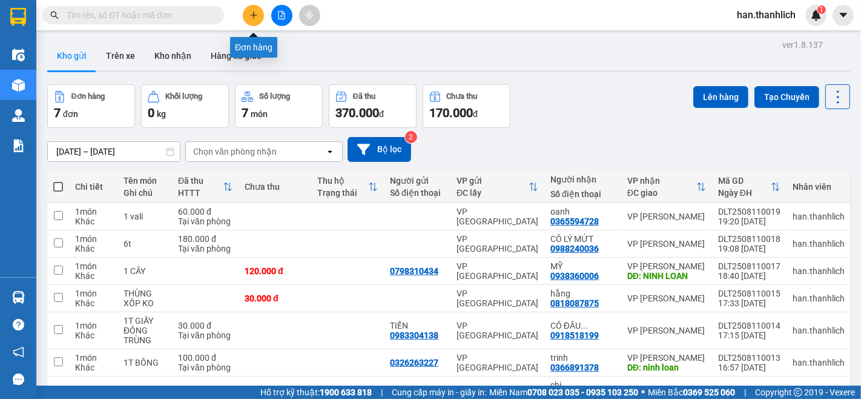
click at [257, 18] on icon "plus" at bounding box center [254, 15] width 8 height 8
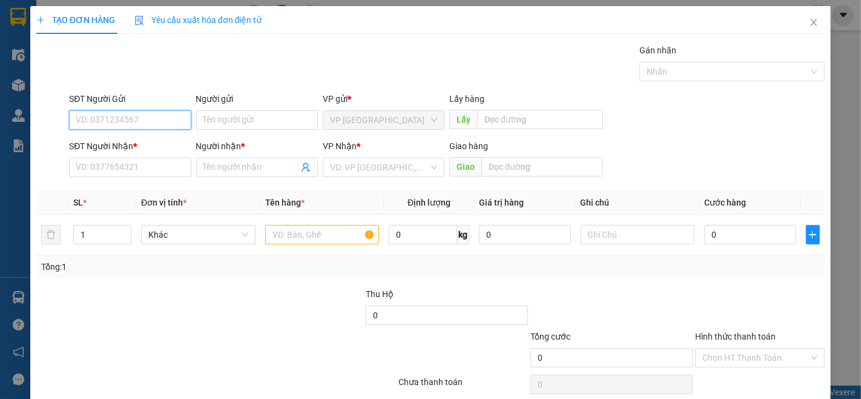
click at [113, 116] on input "SĐT Người Gửi" at bounding box center [130, 119] width 122 height 19
click at [93, 123] on input "0322929" at bounding box center [130, 119] width 122 height 19
click at [157, 143] on div "0329294645 - Hiền" at bounding box center [129, 144] width 106 height 13
type input "0329294645"
type input "Hiền"
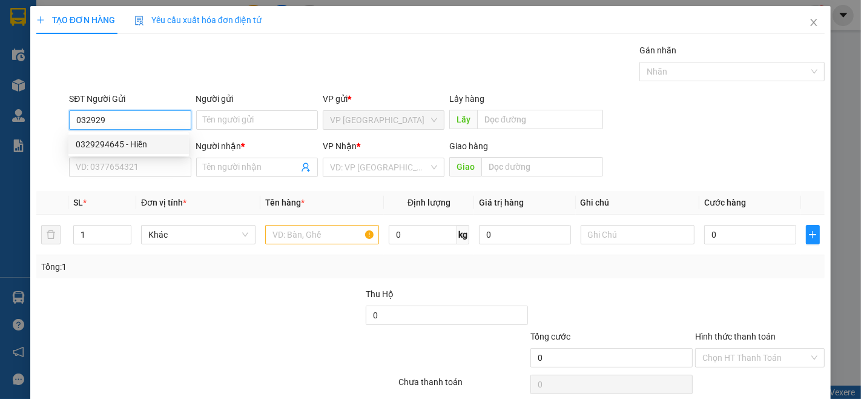
type input "0988186725"
type input "chú hùng"
type input "0329294645"
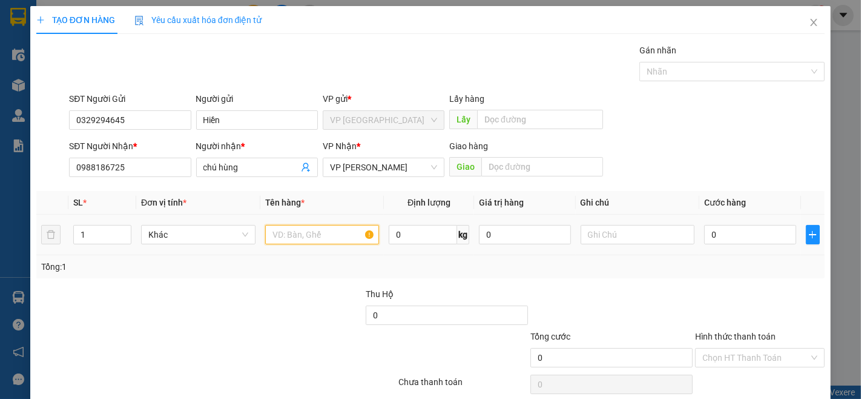
click at [293, 235] on input "text" at bounding box center [322, 234] width 114 height 19
type input "1t xốp"
click at [735, 239] on input "0" at bounding box center [749, 234] width 91 height 19
type input "3"
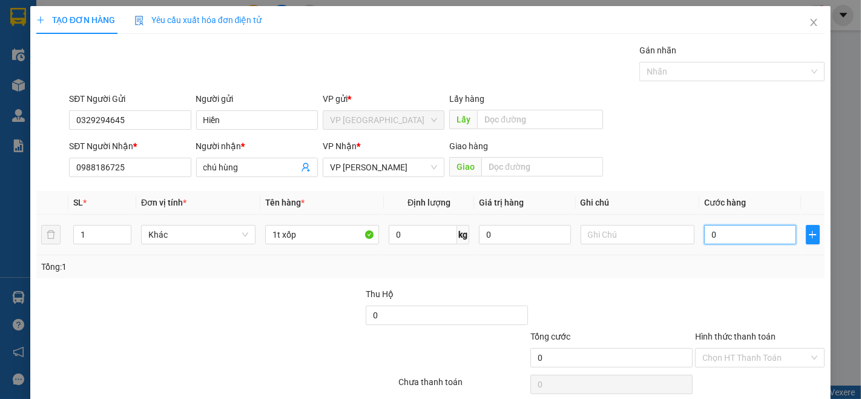
type input "3"
type input "30"
type input "300"
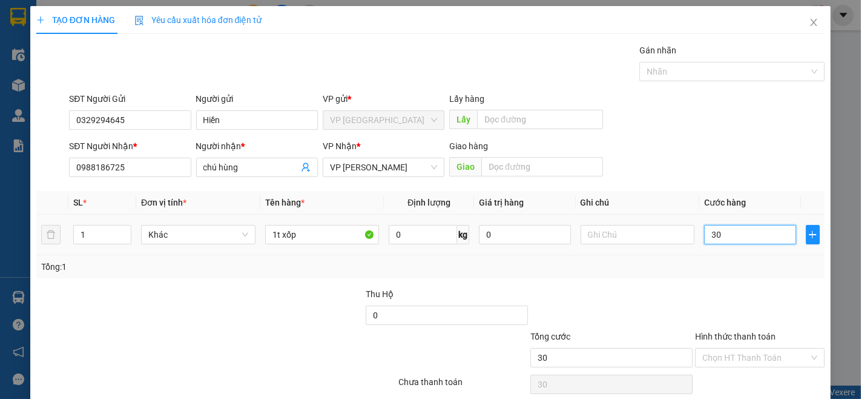
type input "300"
type input "3.000"
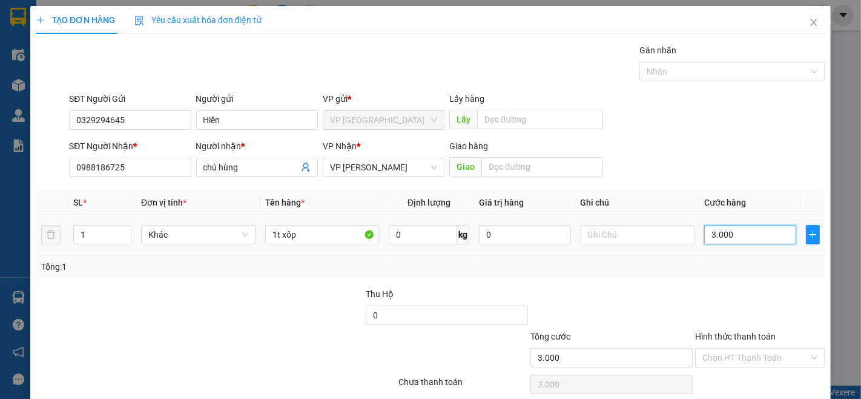
type input "30.000"
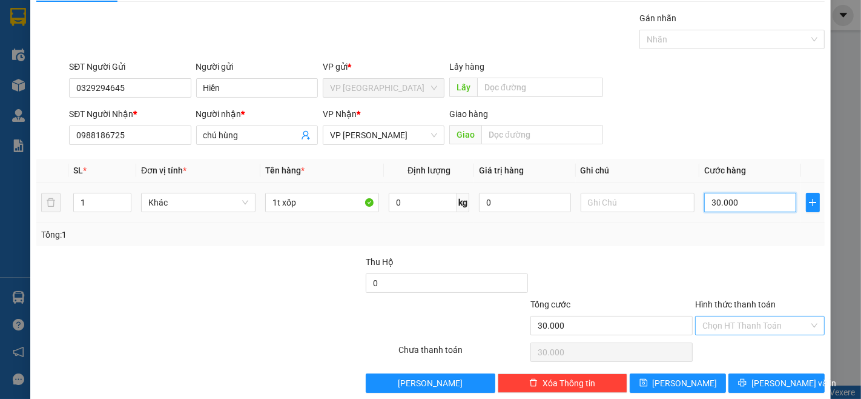
scroll to position [49, 0]
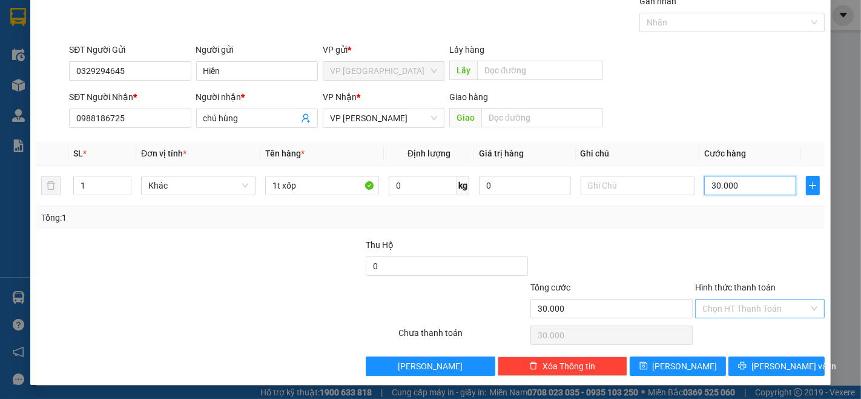
type input "30.000"
click at [786, 307] on input "Hình thức thanh toán" at bounding box center [756, 308] width 107 height 18
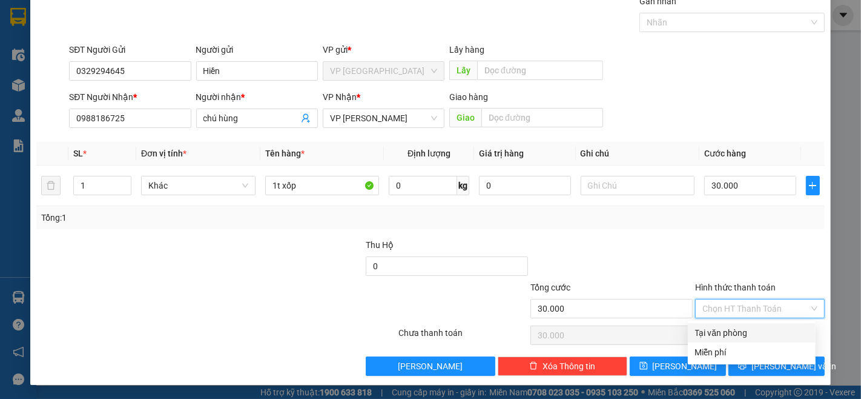
click at [772, 330] on div "Tại văn phòng" at bounding box center [751, 332] width 113 height 13
type input "0"
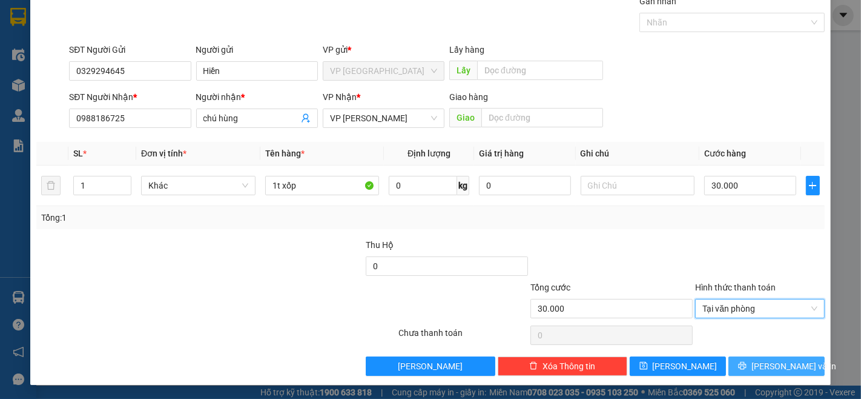
click at [777, 365] on span "[PERSON_NAME] và In" at bounding box center [794, 365] width 85 height 13
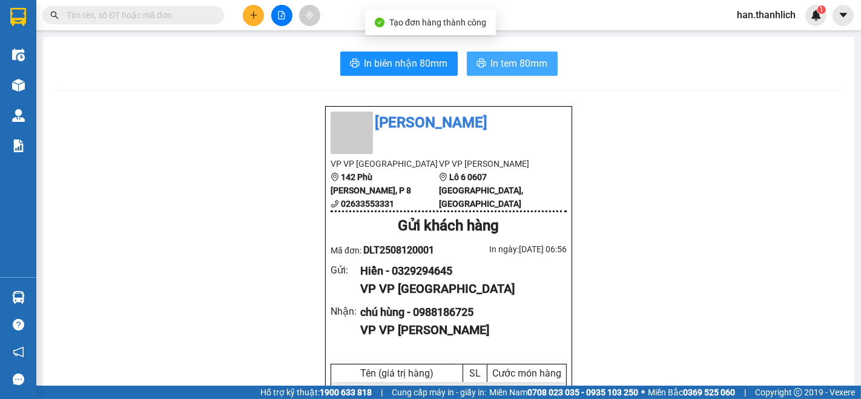
click at [500, 69] on span "In tem 80mm" at bounding box center [519, 63] width 57 height 15
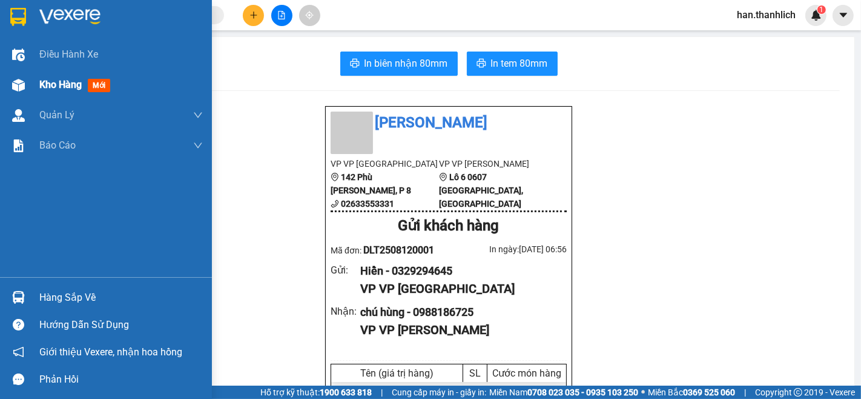
click at [23, 91] on div at bounding box center [18, 85] width 21 height 21
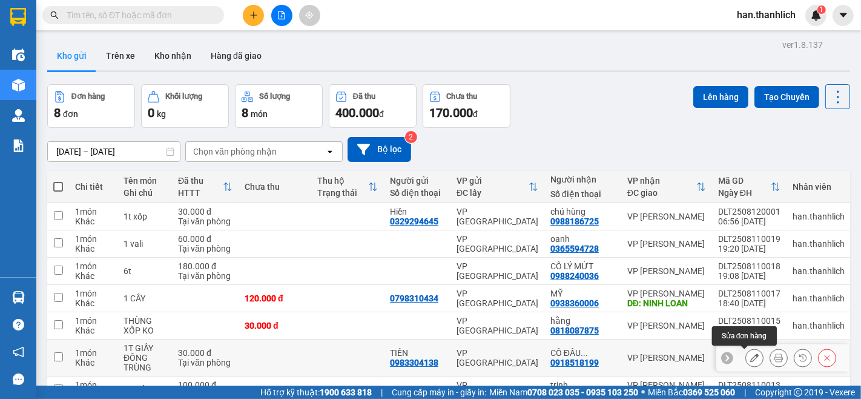
click at [746, 354] on button at bounding box center [754, 357] width 17 height 21
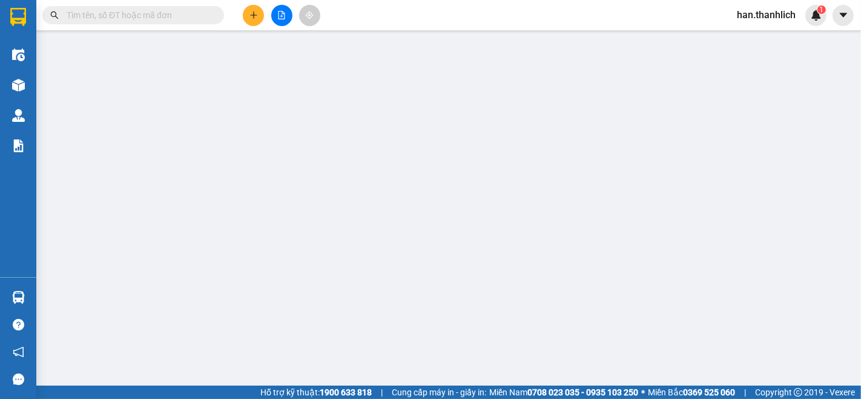
type input "0983304138"
type input "0918518199"
type input "30.000"
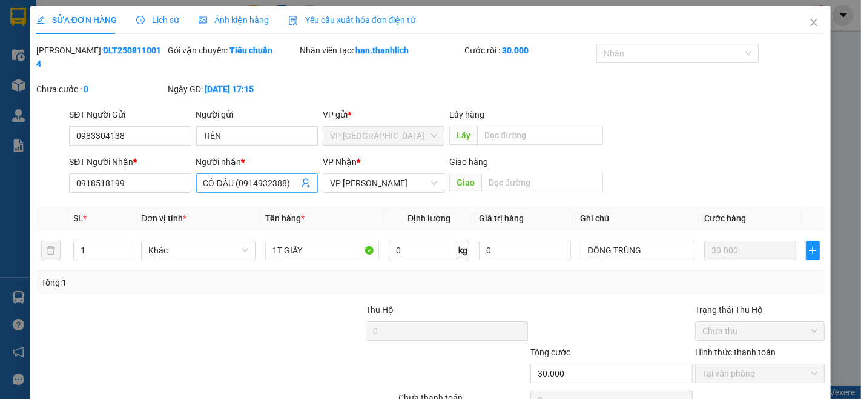
click at [223, 176] on input "CÔ ĐẦU (0914932388)" at bounding box center [251, 182] width 95 height 13
click at [225, 176] on input "CÔ ĐẦU (0914932388)" at bounding box center [251, 182] width 95 height 13
type input "CÔ ĐẨU (0914932388)"
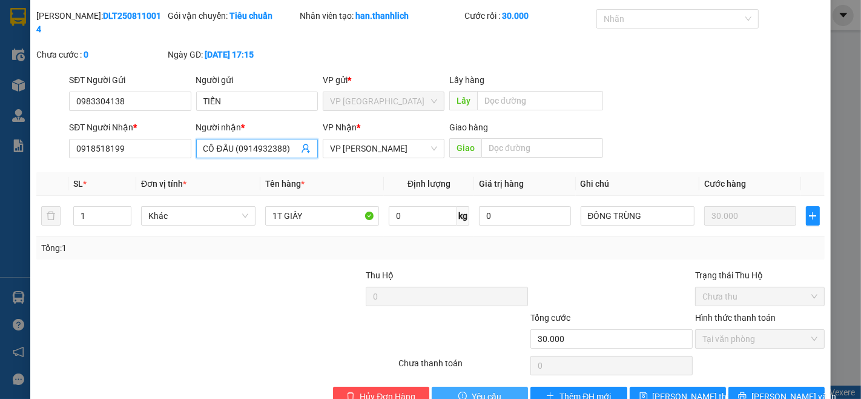
scroll to position [51, 0]
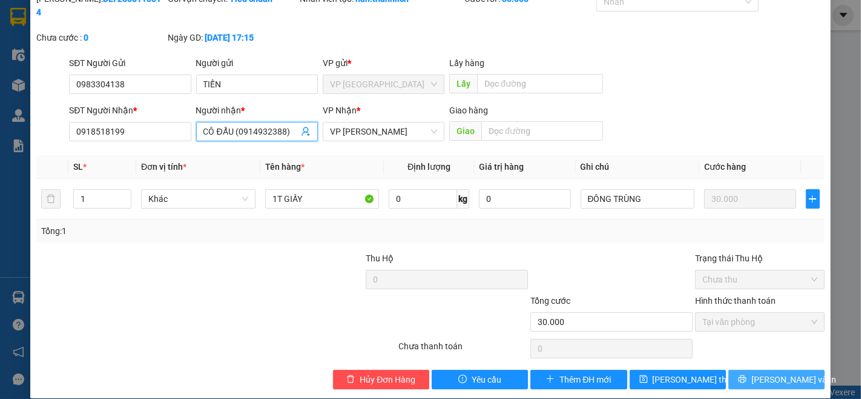
click at [762, 373] on span "[PERSON_NAME] và In" at bounding box center [794, 379] width 85 height 13
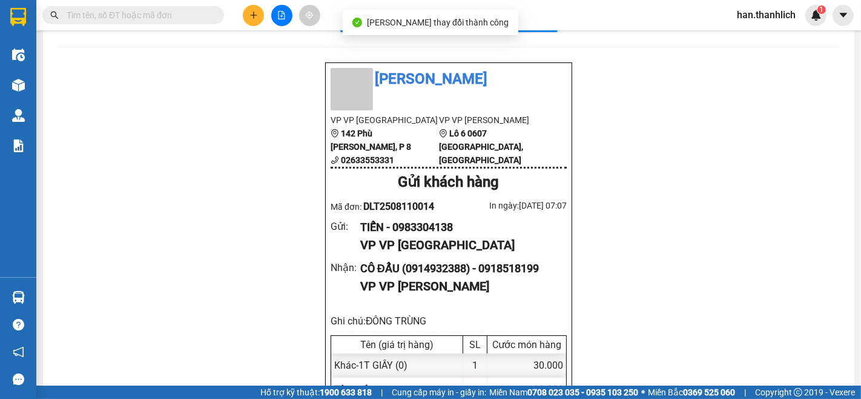
scroll to position [67, 0]
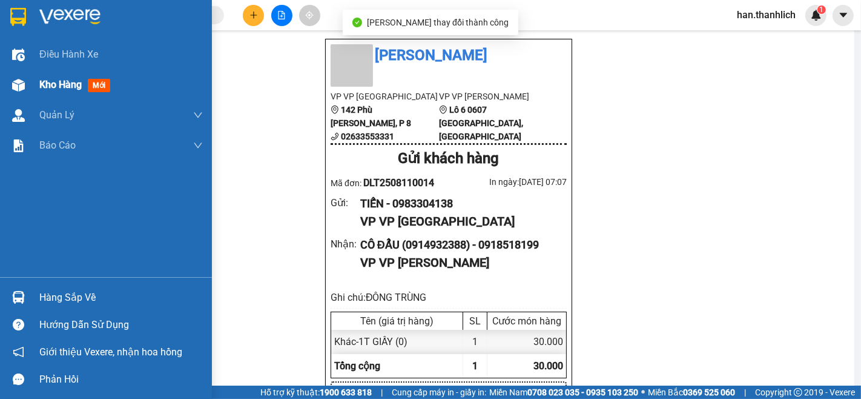
click at [18, 75] on div at bounding box center [18, 85] width 21 height 21
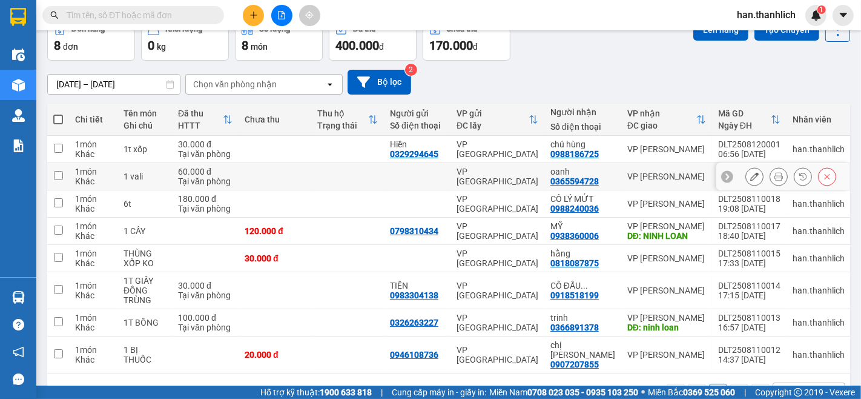
scroll to position [95, 0]
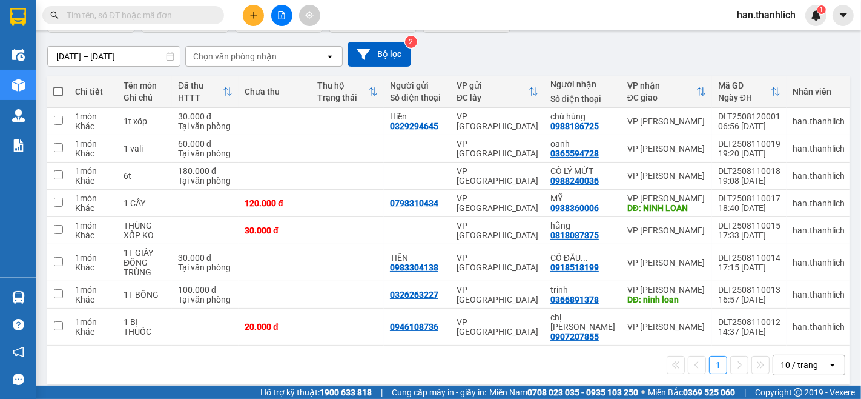
click at [813, 355] on div "10 / trang" at bounding box center [801, 364] width 55 height 19
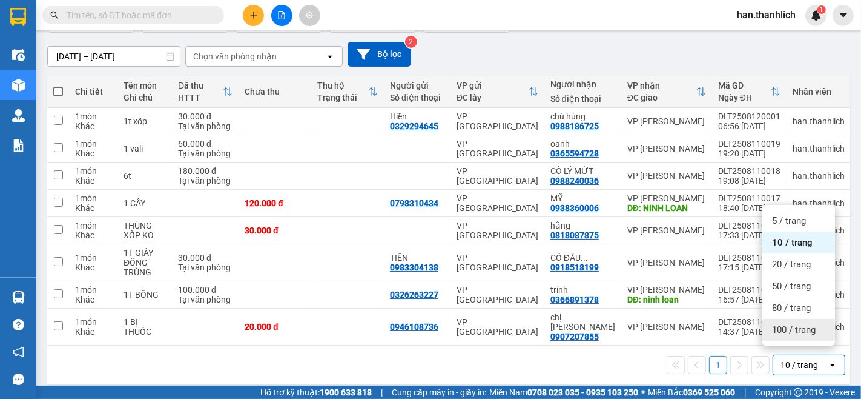
click at [801, 325] on span "100 / trang" at bounding box center [794, 329] width 44 height 12
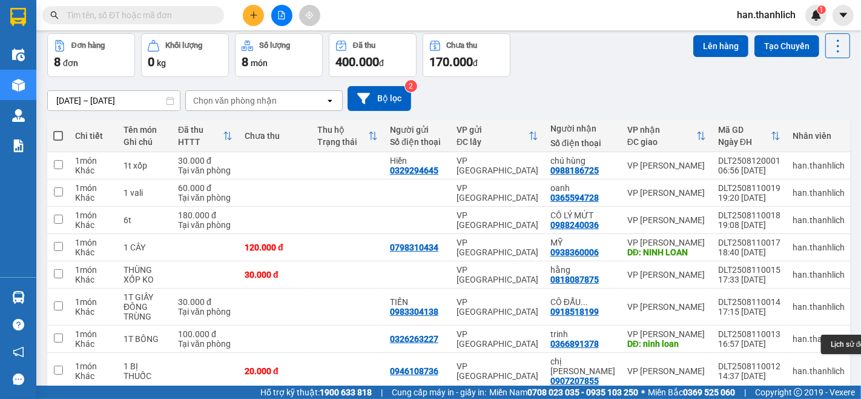
scroll to position [28, 0]
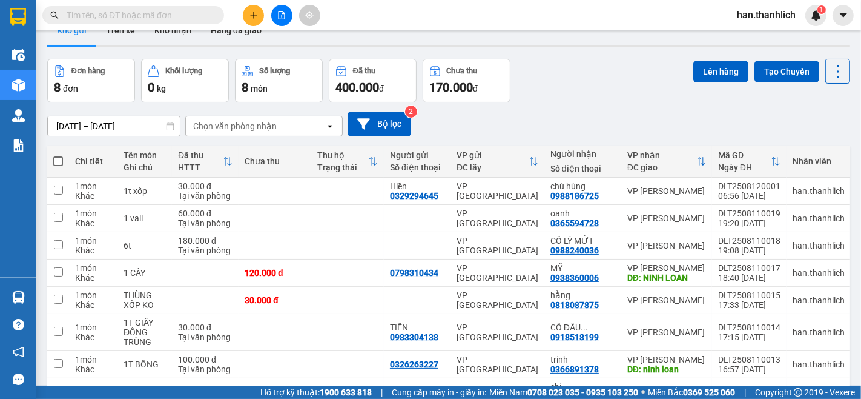
scroll to position [95, 0]
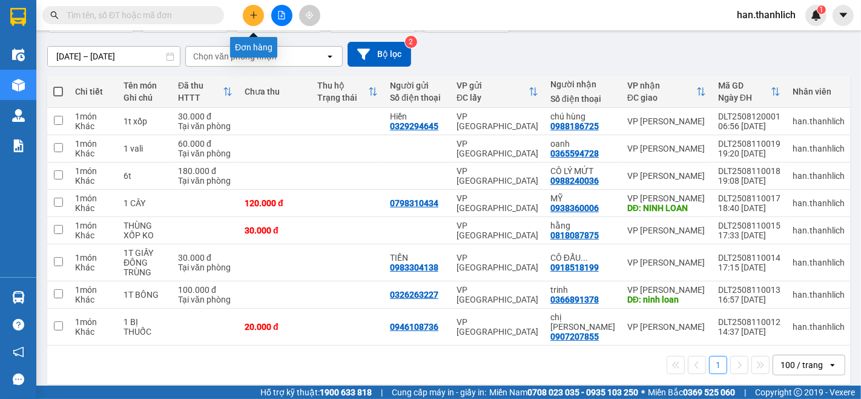
click at [252, 16] on icon "plus" at bounding box center [254, 15] width 8 height 8
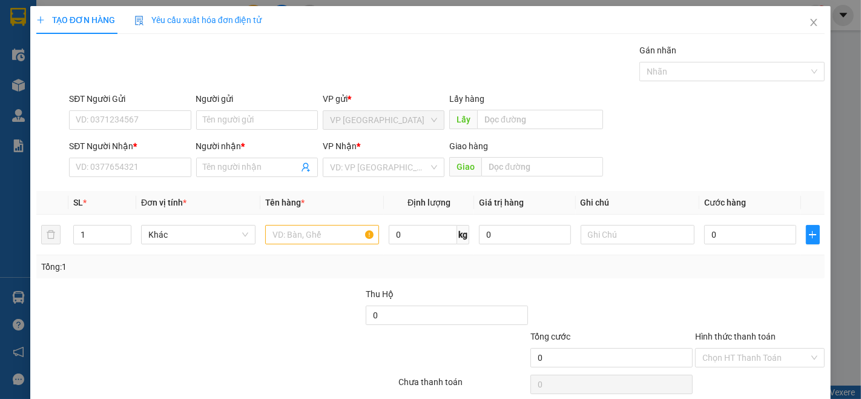
click at [130, 156] on div "SĐT Người Nhận *" at bounding box center [130, 148] width 122 height 18
click at [156, 121] on input "SĐT Người Gửi" at bounding box center [130, 119] width 122 height 19
drag, startPoint x: 134, startPoint y: 124, endPoint x: 0, endPoint y: 130, distance: 134.6
click at [0, 128] on div "TẠO ĐƠN HÀNG Yêu cầu xuất hóa đơn điện tử Transit Pickup Surcharge Ids Transit …" at bounding box center [430, 199] width 861 height 399
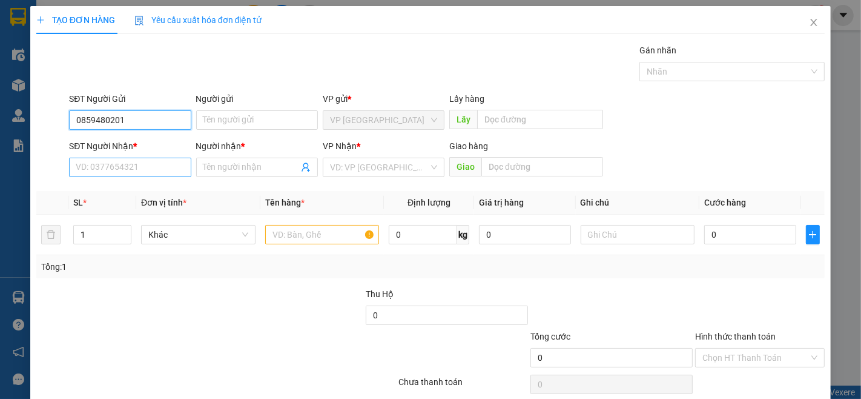
type input "0859480201"
click at [113, 168] on input "SĐT Người Nhận *" at bounding box center [130, 166] width 122 height 19
paste input "0859480201"
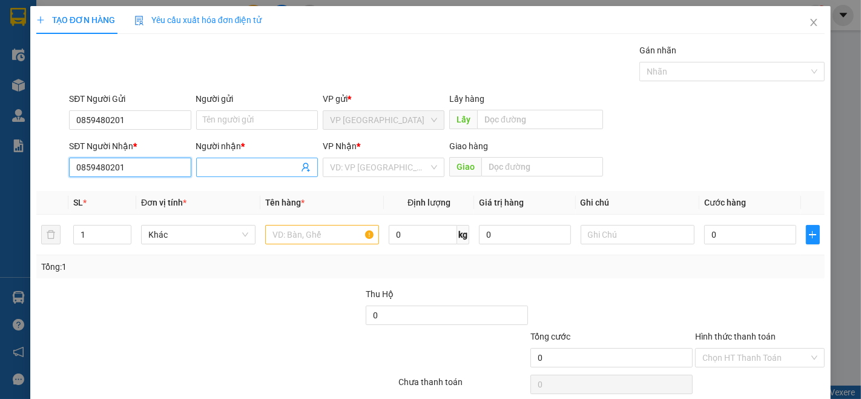
type input "0859480201"
click at [257, 174] on span at bounding box center [257, 166] width 122 height 19
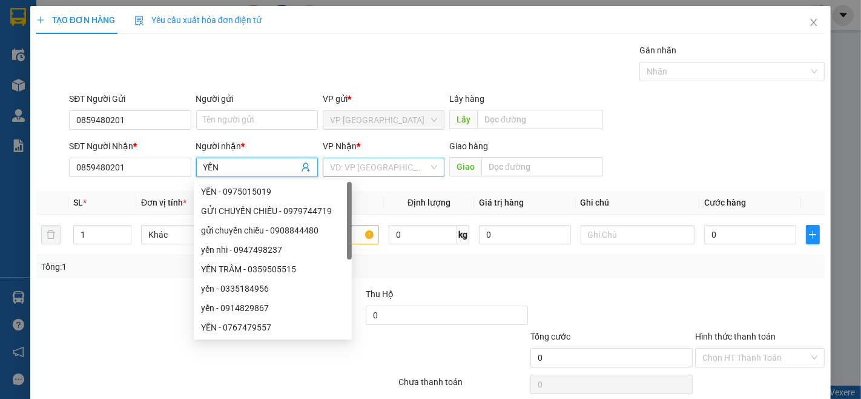
click at [426, 164] on div "VD: VP [GEOGRAPHIC_DATA]" at bounding box center [384, 166] width 122 height 19
type input "YẾN"
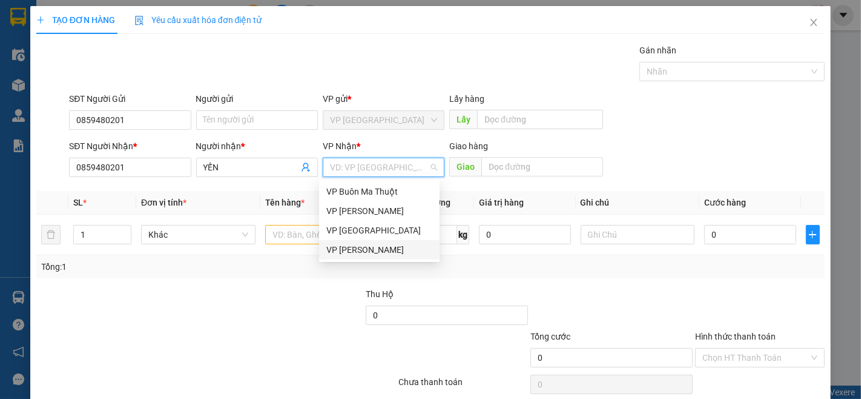
click at [419, 247] on div "VP [PERSON_NAME]" at bounding box center [379, 249] width 106 height 13
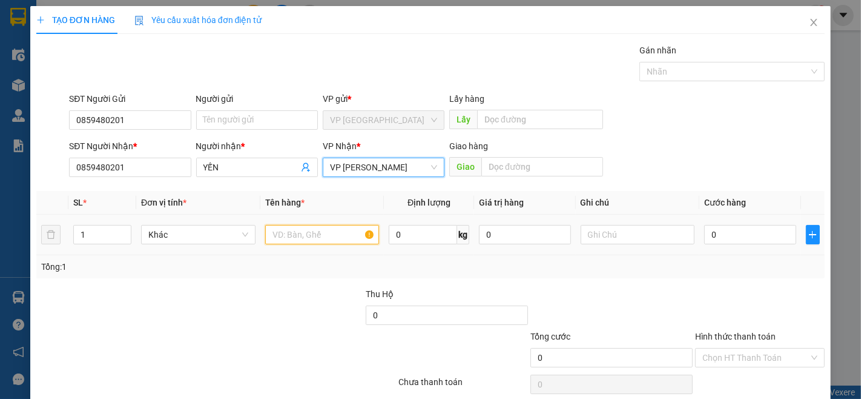
click at [297, 233] on input "text" at bounding box center [322, 234] width 114 height 19
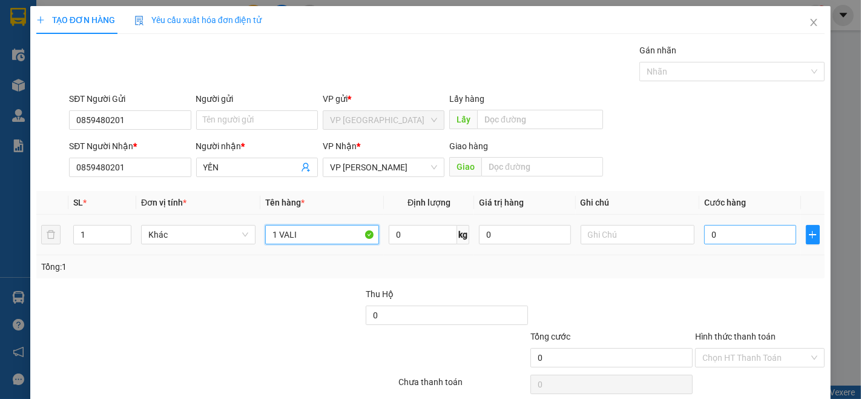
type input "1 VALI"
click at [778, 233] on input "0" at bounding box center [749, 234] width 91 height 19
type input "6"
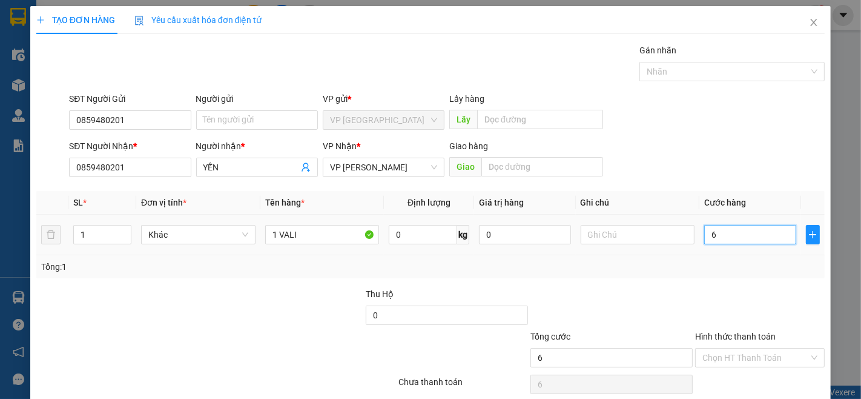
type input "60"
type input "600"
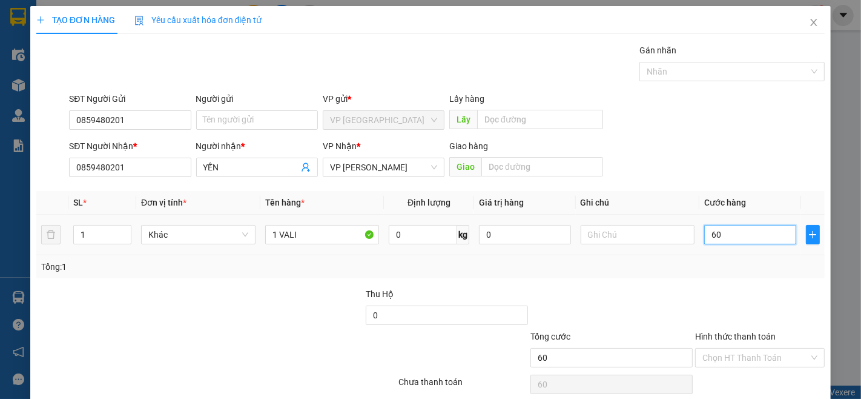
type input "600"
type input "6.000"
type input "60.000"
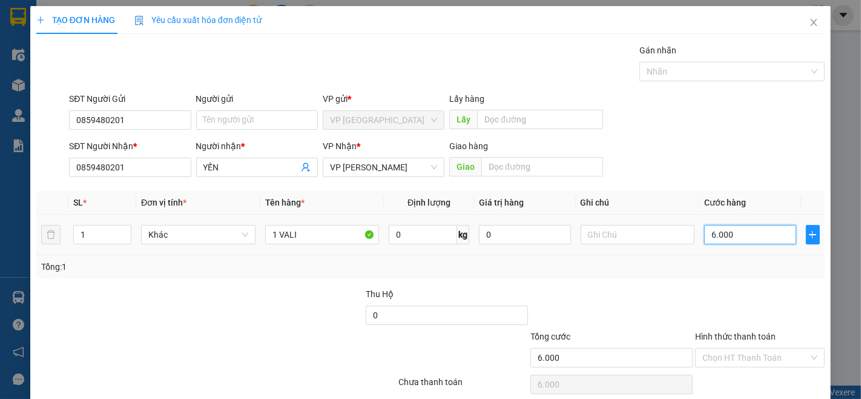
type input "60.000"
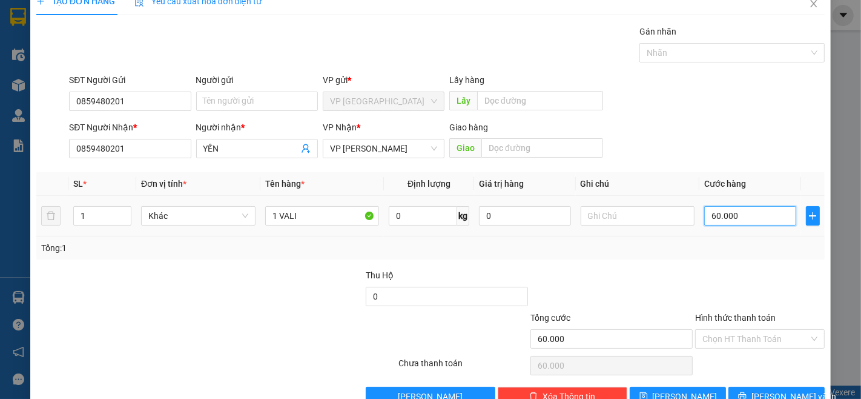
scroll to position [49, 0]
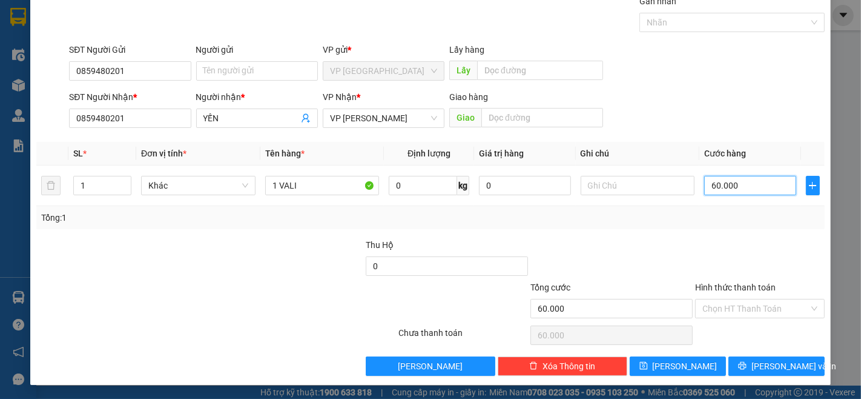
type input "60.000"
click at [759, 362] on span "[PERSON_NAME] và In" at bounding box center [794, 365] width 85 height 13
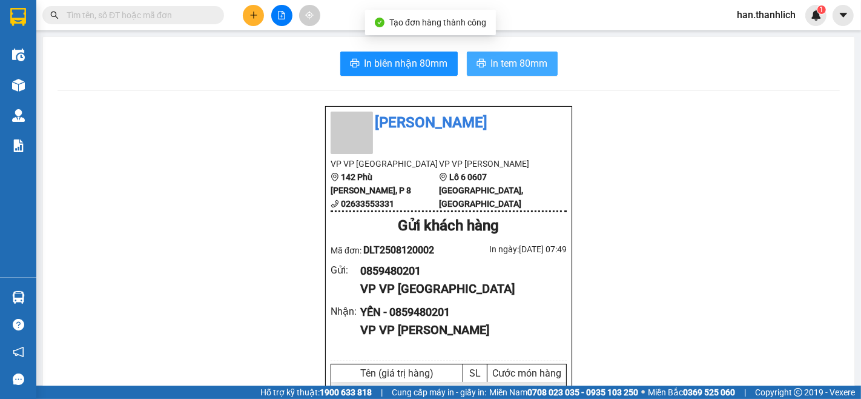
click at [513, 65] on span "In tem 80mm" at bounding box center [519, 63] width 57 height 15
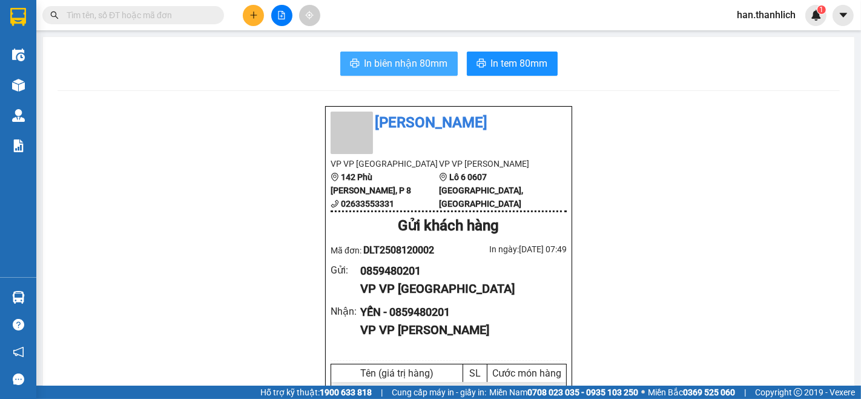
click at [428, 71] on button "In biên nhận 80mm" at bounding box center [399, 63] width 118 height 24
click at [251, 11] on icon "plus" at bounding box center [254, 15] width 8 height 8
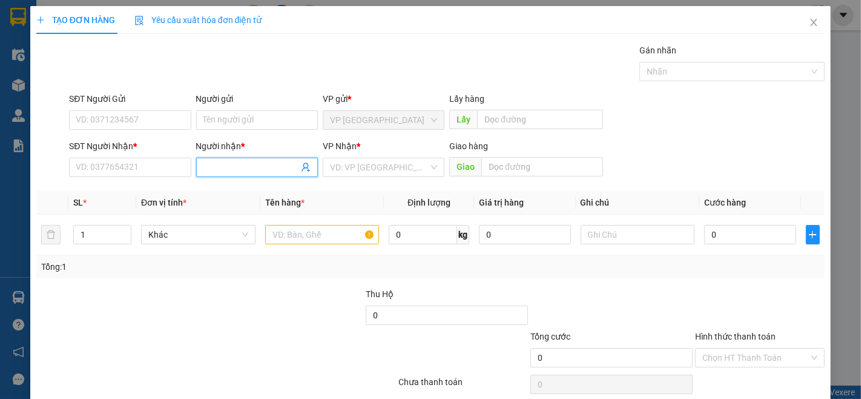
click at [229, 174] on span at bounding box center [257, 166] width 122 height 19
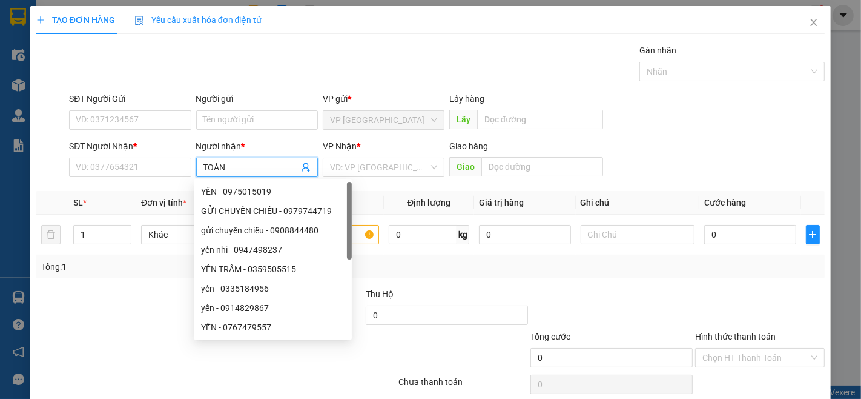
type input "TOÀN"
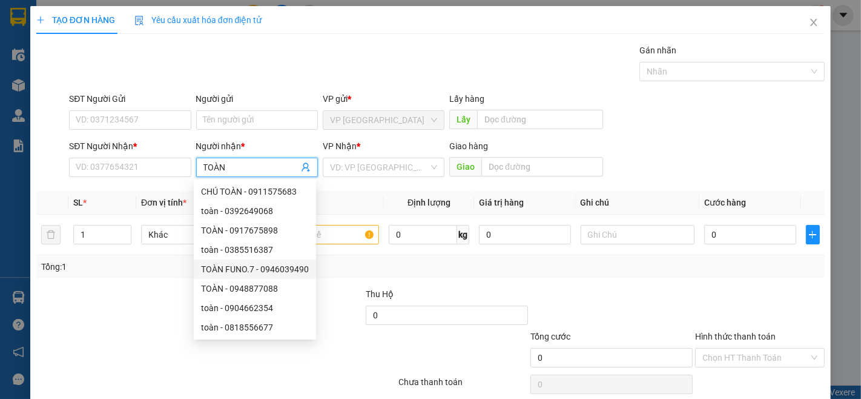
click at [264, 273] on div "TOÀN FUNO.7 - 0946039490" at bounding box center [255, 268] width 108 height 13
type input "0946039490"
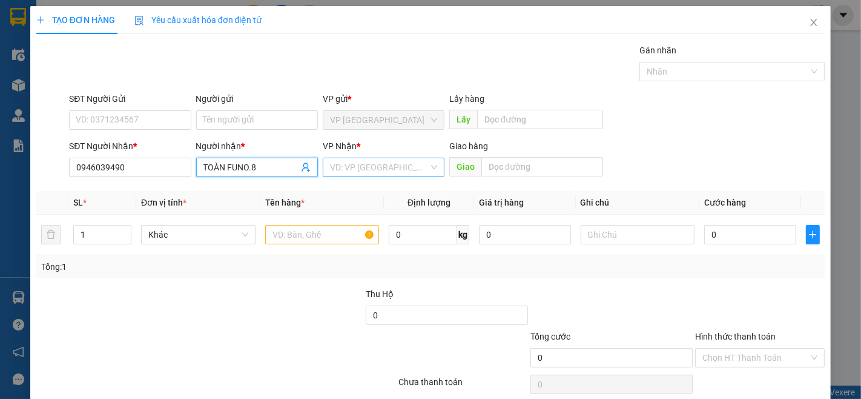
type input "TOÀN FUNO.8"
click at [413, 167] on input "search" at bounding box center [379, 167] width 99 height 18
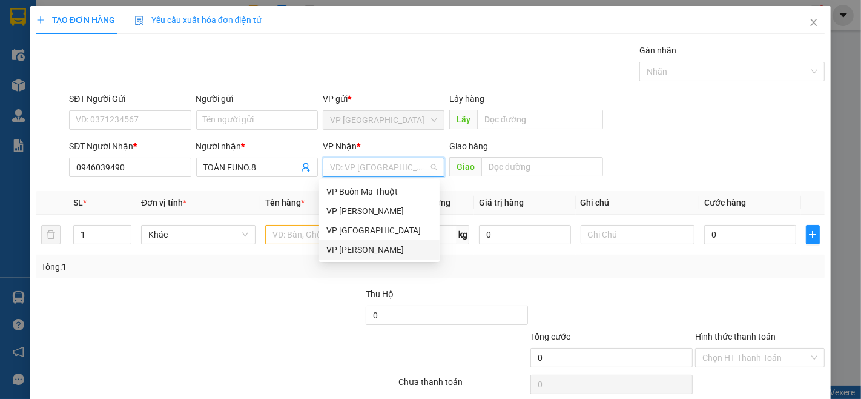
drag, startPoint x: 379, startPoint y: 251, endPoint x: 356, endPoint y: 257, distance: 24.4
click at [382, 256] on div "VP [PERSON_NAME]" at bounding box center [379, 249] width 106 height 13
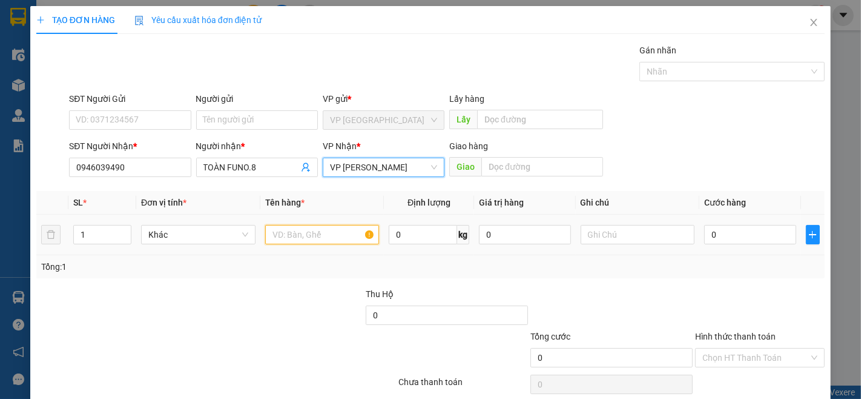
click at [309, 241] on input "text" at bounding box center [322, 234] width 114 height 19
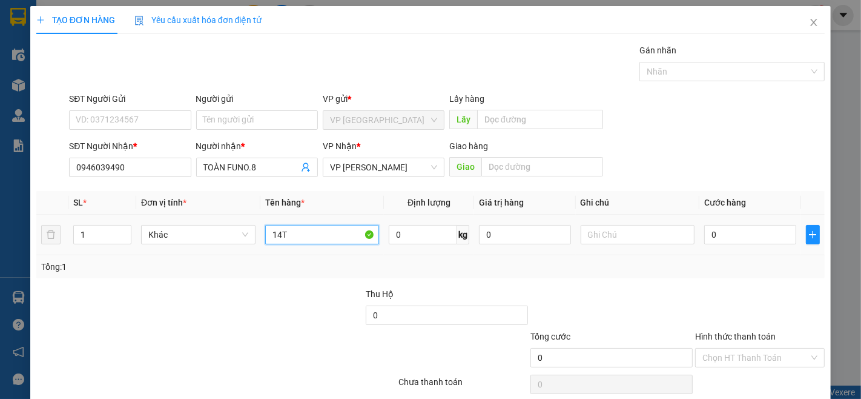
type input "14T"
click at [755, 222] on div "0" at bounding box center [749, 234] width 91 height 24
click at [747, 241] on input "0" at bounding box center [749, 234] width 91 height 19
click at [499, 201] on span "Giá trị hàng" at bounding box center [501, 202] width 45 height 10
click at [728, 229] on input "0" at bounding box center [749, 234] width 91 height 19
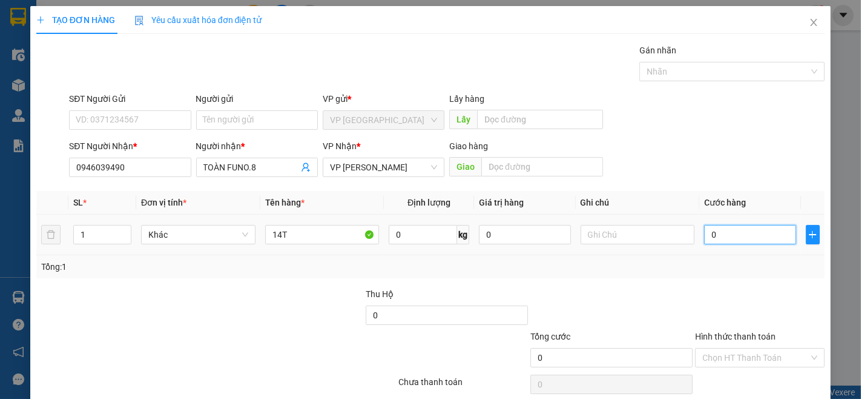
type input "3"
type input "35"
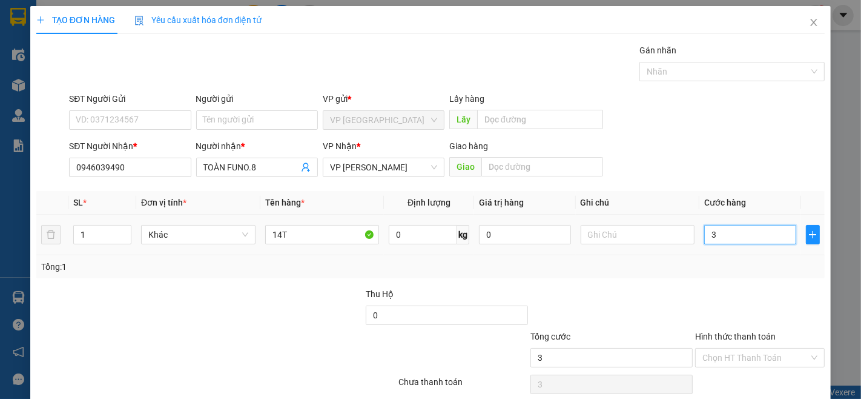
type input "35"
type input "350"
type input "3.500"
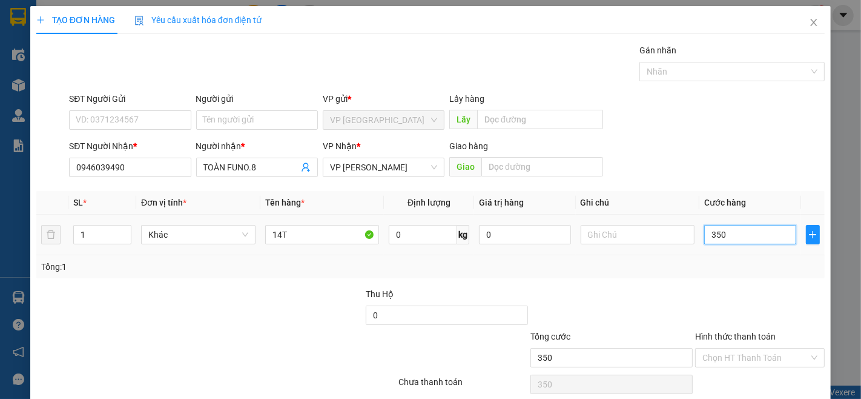
type input "3.500"
type input "35.000"
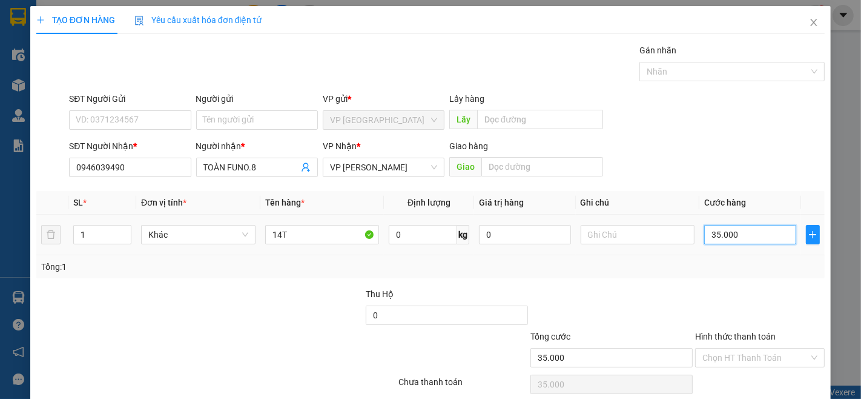
type input "350.000"
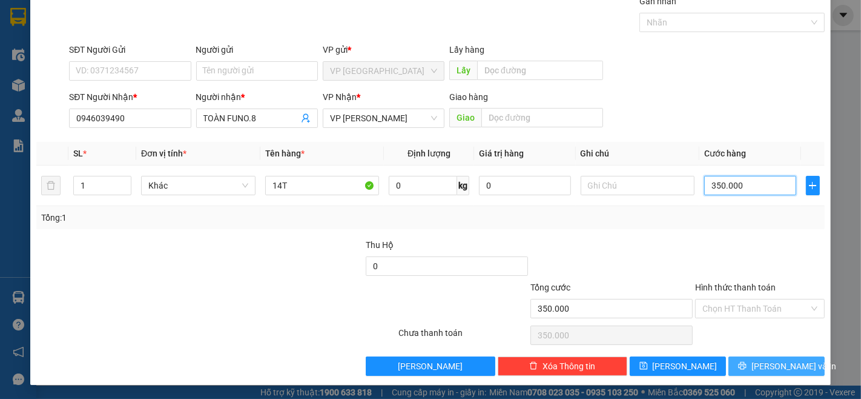
type input "350.000"
click at [786, 367] on span "[PERSON_NAME] và In" at bounding box center [794, 365] width 85 height 13
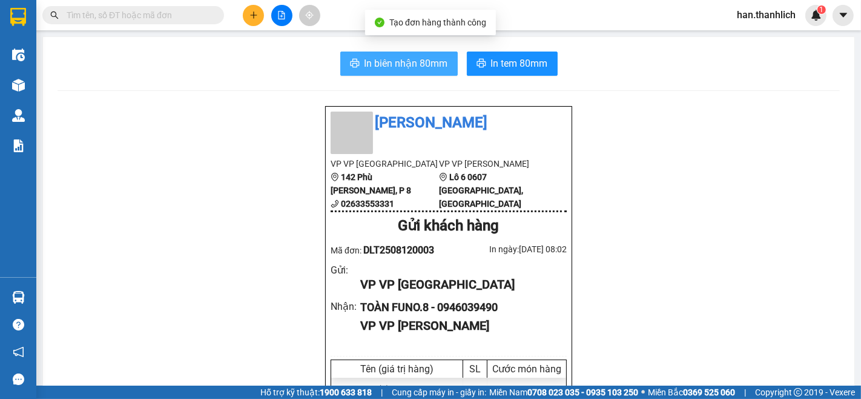
click at [413, 56] on span "In biên nhận 80mm" at bounding box center [407, 63] width 84 height 15
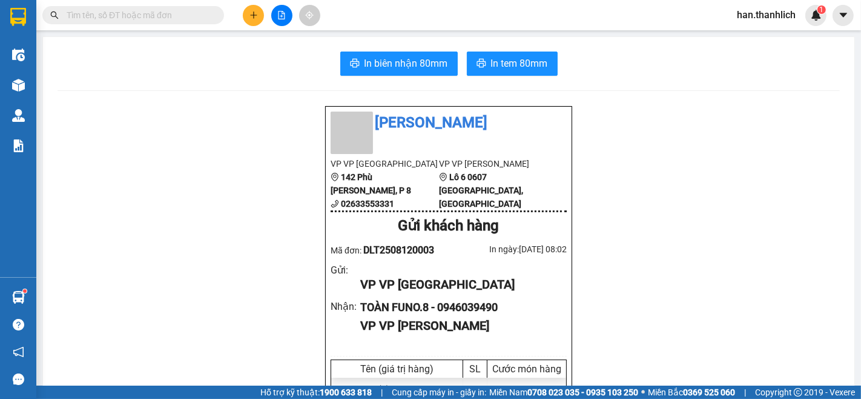
click at [254, 13] on icon "plus" at bounding box center [254, 15] width 8 height 8
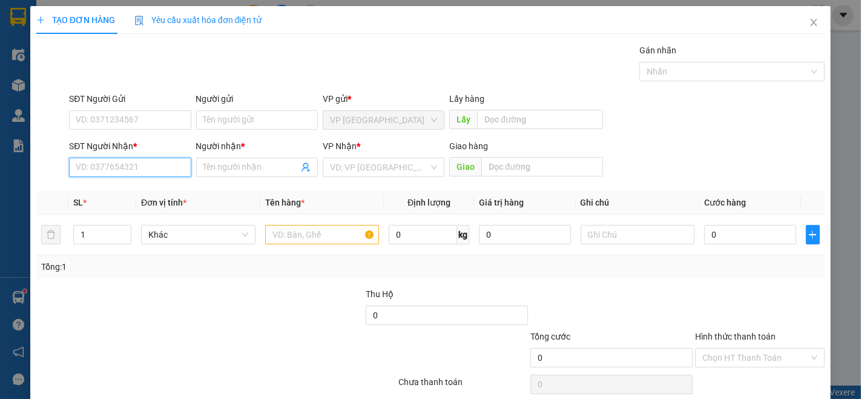
click at [102, 170] on input "SĐT Người Nhận *" at bounding box center [130, 166] width 122 height 19
click at [91, 166] on input "0963622250" at bounding box center [130, 166] width 122 height 19
click at [101, 170] on input "0963622250" at bounding box center [130, 166] width 122 height 19
type input "0963622250"
click at [240, 154] on div "Người nhận *" at bounding box center [257, 148] width 122 height 18
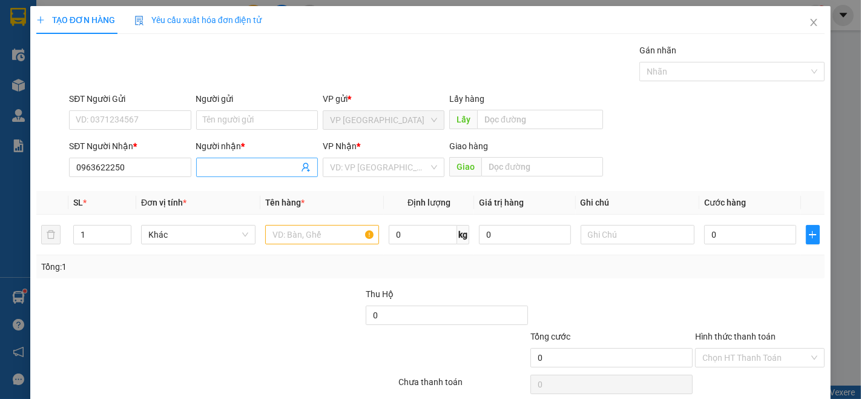
click at [245, 168] on input "Người nhận *" at bounding box center [251, 167] width 95 height 13
type input "TÁNH"
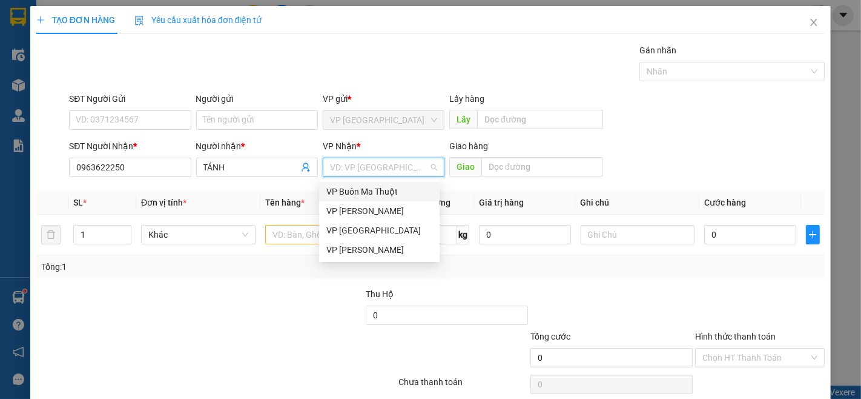
click at [414, 167] on input "search" at bounding box center [379, 167] width 99 height 18
click at [400, 240] on div "VP [PERSON_NAME]" at bounding box center [379, 249] width 121 height 19
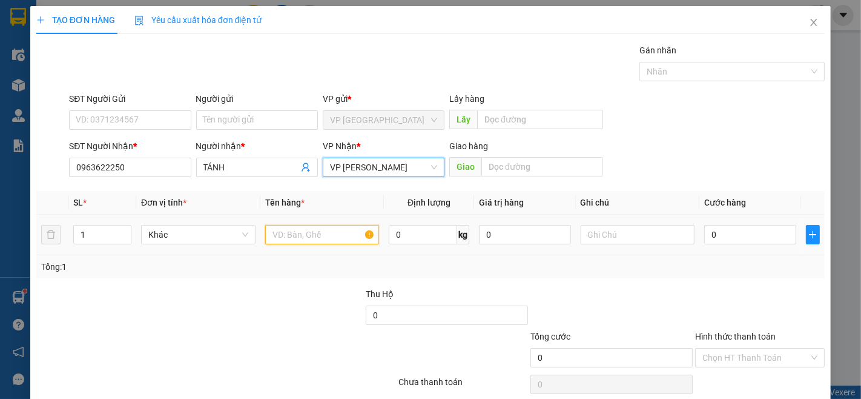
click at [319, 227] on input "text" at bounding box center [322, 234] width 114 height 19
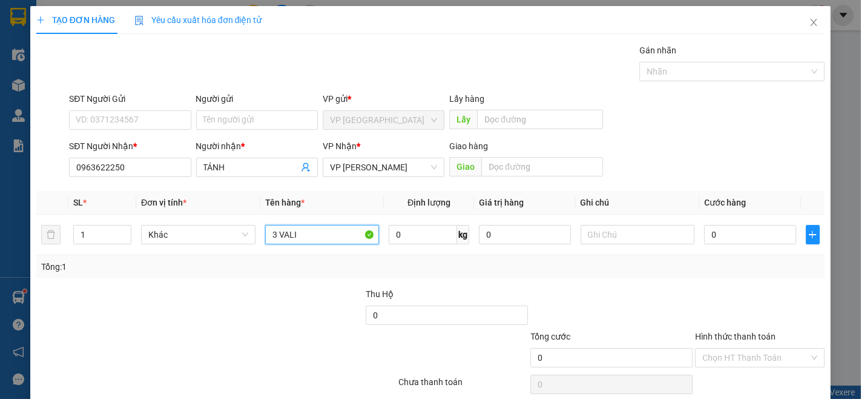
type input "3 VALI"
drag, startPoint x: 705, startPoint y: 317, endPoint x: 707, endPoint y: 310, distance: 6.9
click at [706, 313] on div at bounding box center [760, 308] width 132 height 42
click at [744, 233] on input "0" at bounding box center [749, 234] width 91 height 19
click at [704, 312] on div at bounding box center [760, 308] width 132 height 42
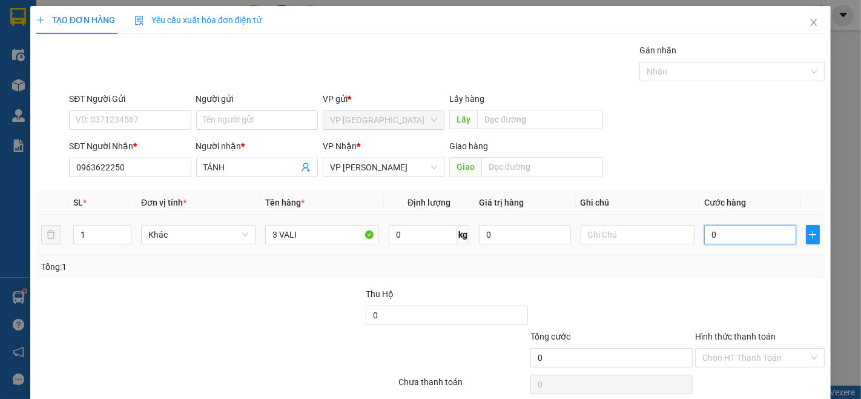
click at [769, 228] on input "0" at bounding box center [749, 234] width 91 height 19
click at [715, 225] on input "0" at bounding box center [749, 234] width 91 height 19
type input "1"
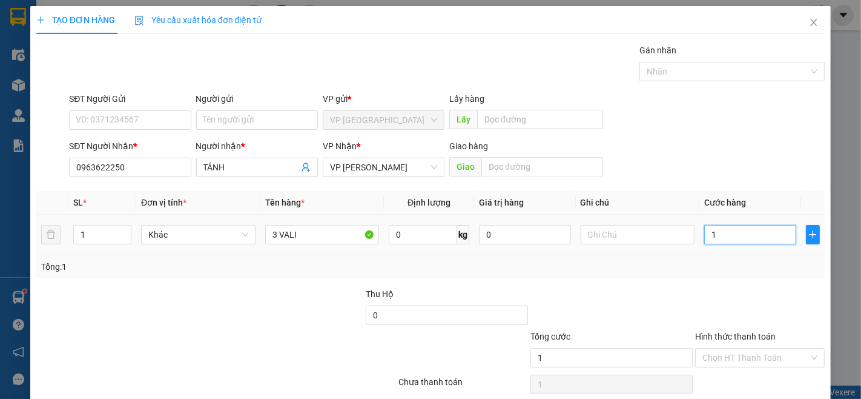
type input "17"
type input "170"
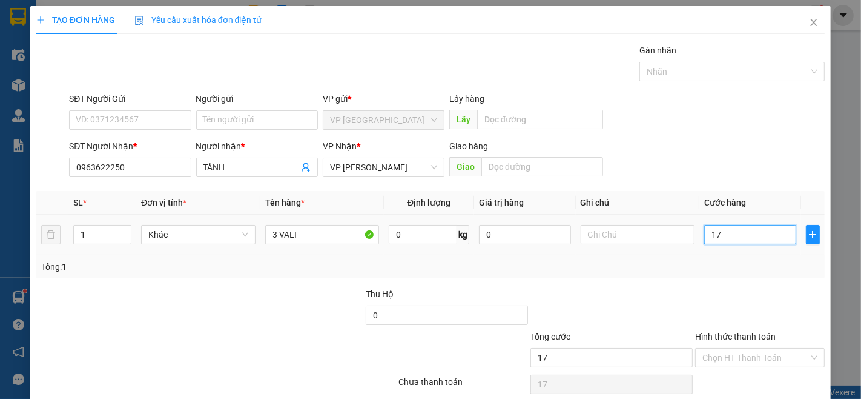
type input "170"
type input "1.700"
type input "17.000"
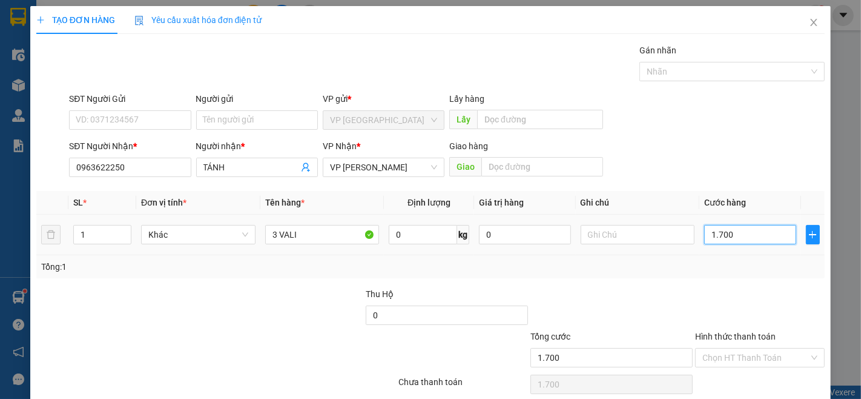
type input "17.000"
type input "170.000"
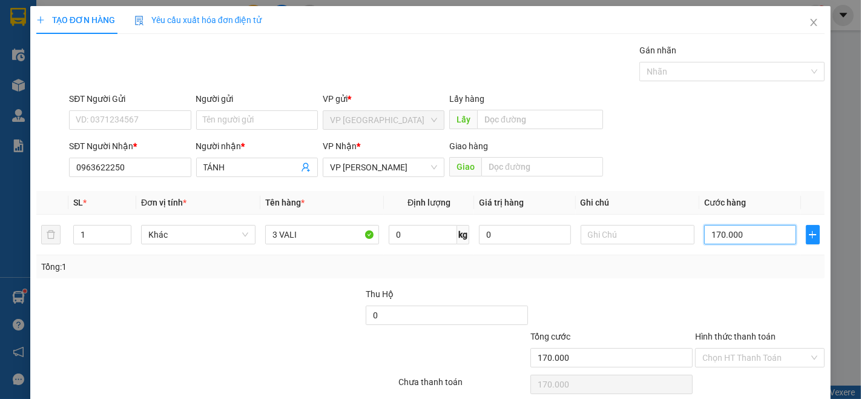
type input "170.000"
click at [749, 287] on div at bounding box center [760, 308] width 132 height 42
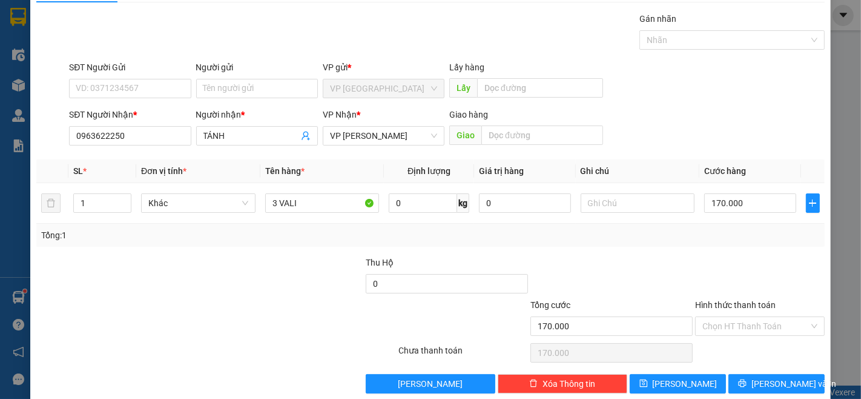
scroll to position [49, 0]
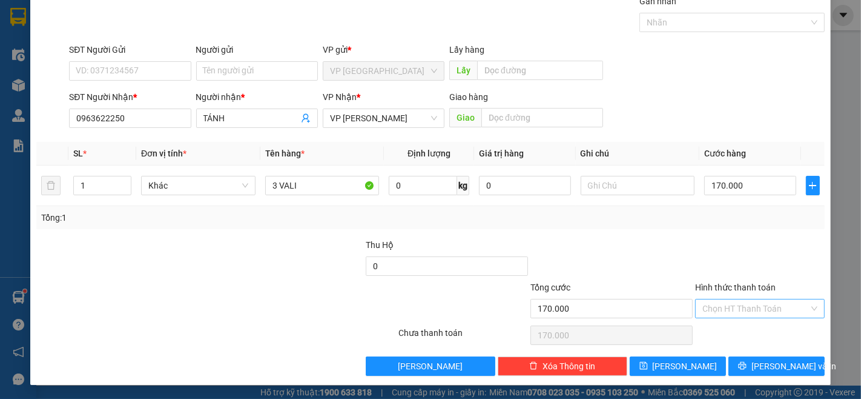
click at [731, 302] on input "Hình thức thanh toán" at bounding box center [756, 308] width 107 height 18
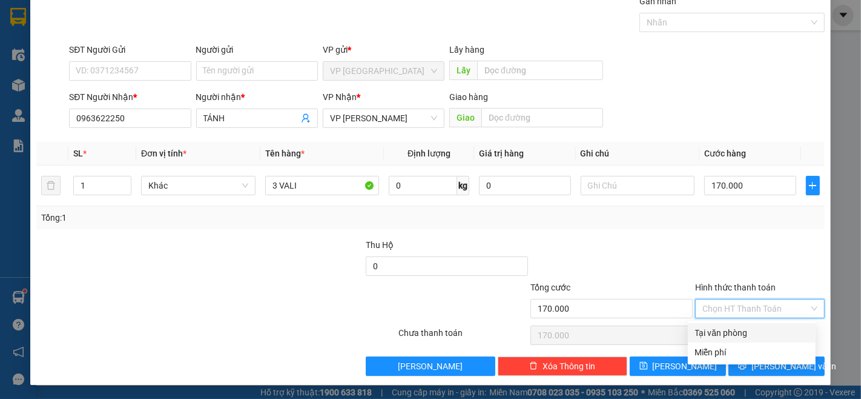
click at [754, 331] on div "Tại văn phòng" at bounding box center [751, 332] width 113 height 13
type input "0"
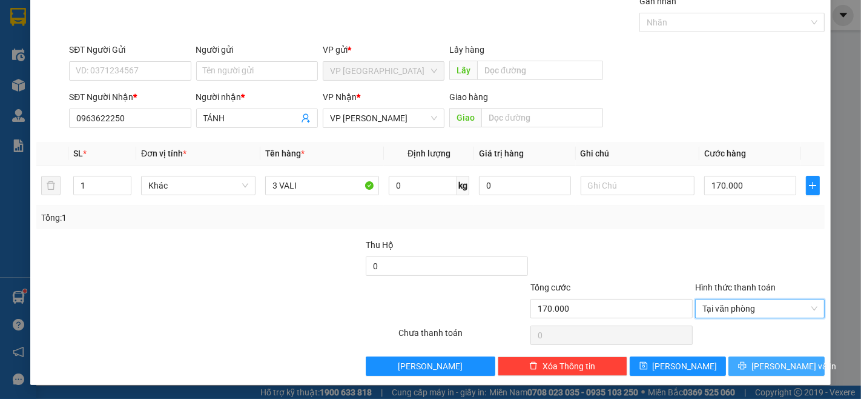
click at [777, 370] on span "[PERSON_NAME] và In" at bounding box center [794, 365] width 85 height 13
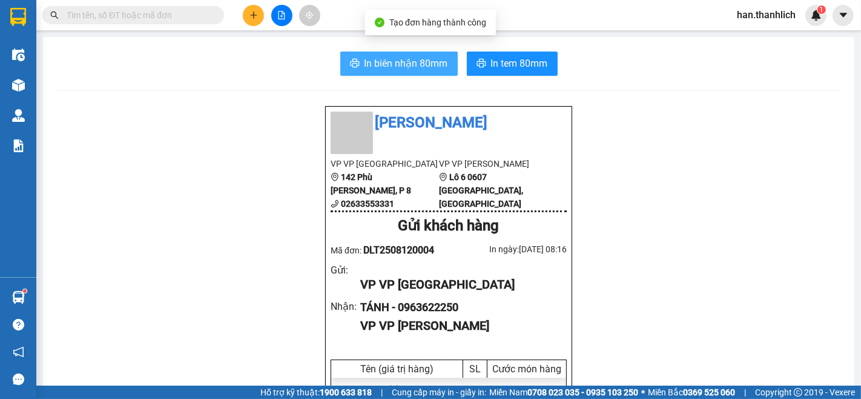
click at [421, 71] on button "In biên nhận 80mm" at bounding box center [399, 63] width 118 height 24
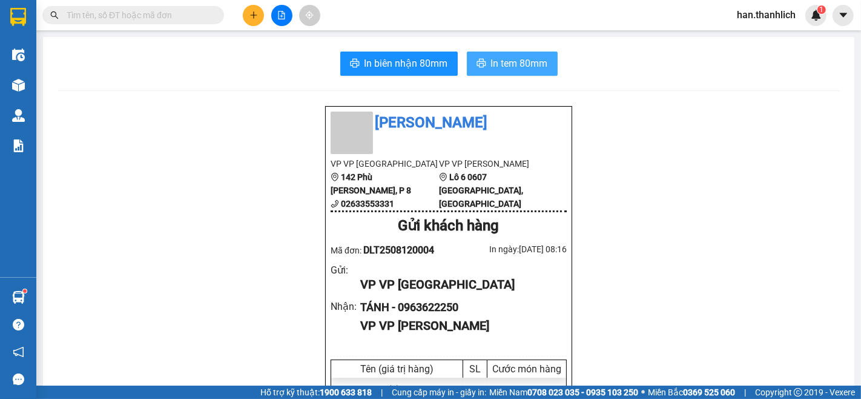
click at [511, 67] on span "In tem 80mm" at bounding box center [519, 63] width 57 height 15
click at [511, 53] on button "In tem 80mm" at bounding box center [512, 63] width 91 height 24
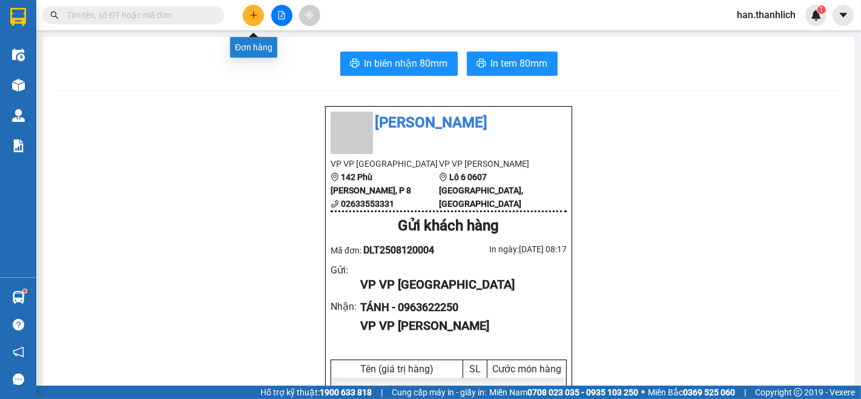
click at [245, 16] on button at bounding box center [253, 15] width 21 height 21
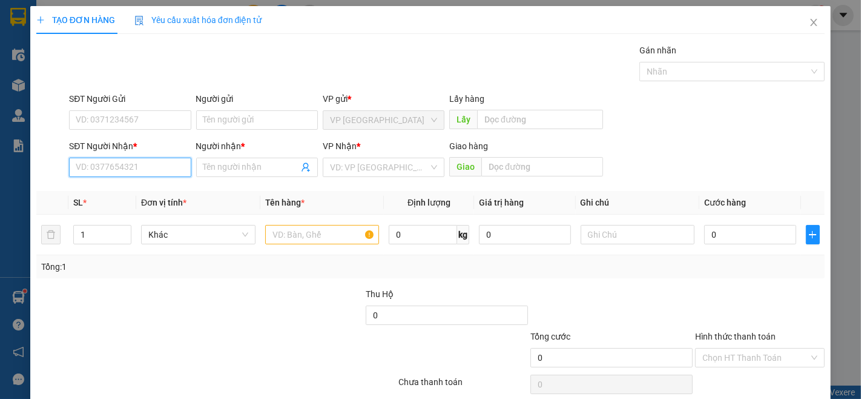
click at [145, 161] on input "SĐT Người Nhận *" at bounding box center [130, 166] width 122 height 19
click at [125, 197] on div "0333552591 - ck cô đào" at bounding box center [129, 191] width 106 height 13
type input "0333552591"
type input "ck cô đào"
type input "0333552591"
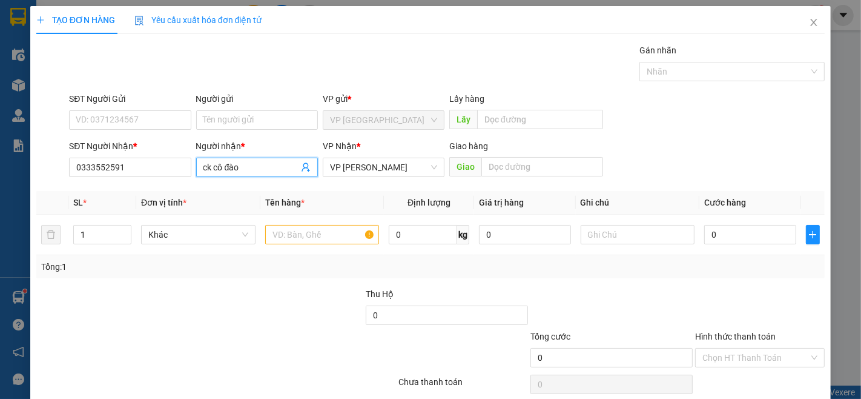
drag, startPoint x: 276, startPoint y: 165, endPoint x: 132, endPoint y: 188, distance: 146.0
click at [161, 182] on div "SĐT Người Nhận * 0333552591 Người nhận * ck cô đào ck cô đào VP Nhận * VP [PERS…" at bounding box center [447, 160] width 761 height 42
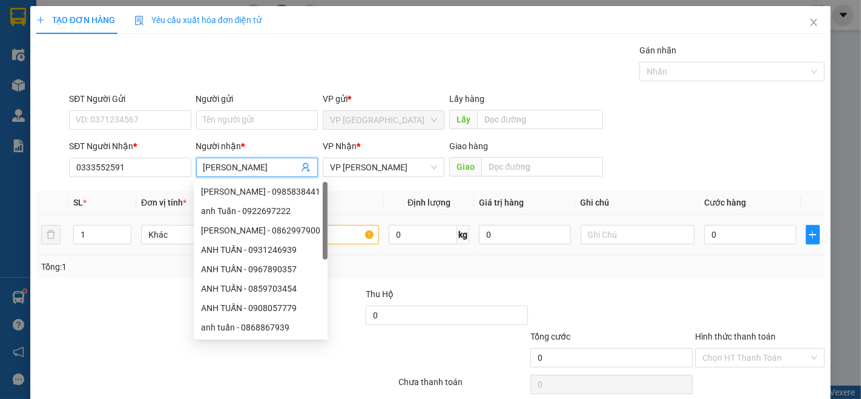
type input "[PERSON_NAME]"
click at [361, 235] on input "text" at bounding box center [322, 234] width 114 height 19
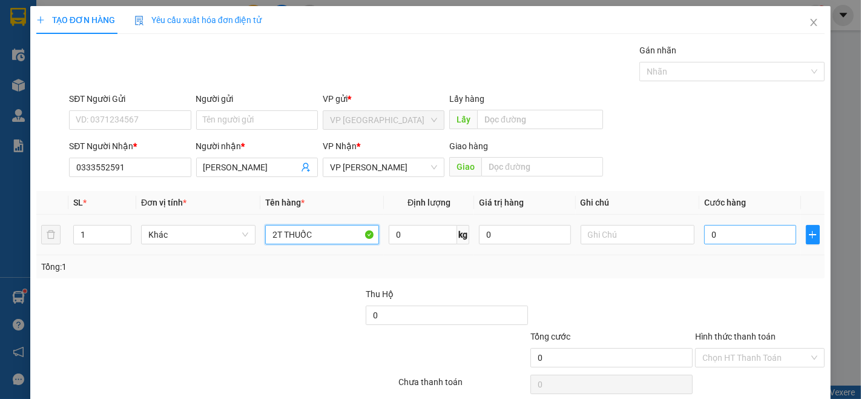
type input "2T THUỐC"
type input "3"
type input "0"
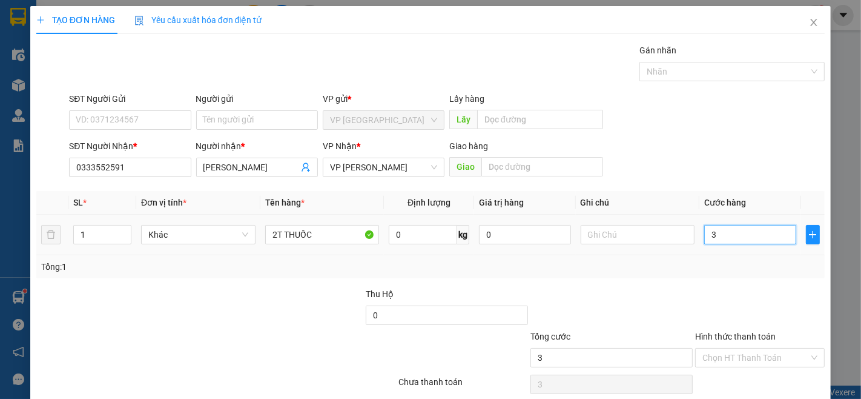
type input "0"
type input "06"
type input "6"
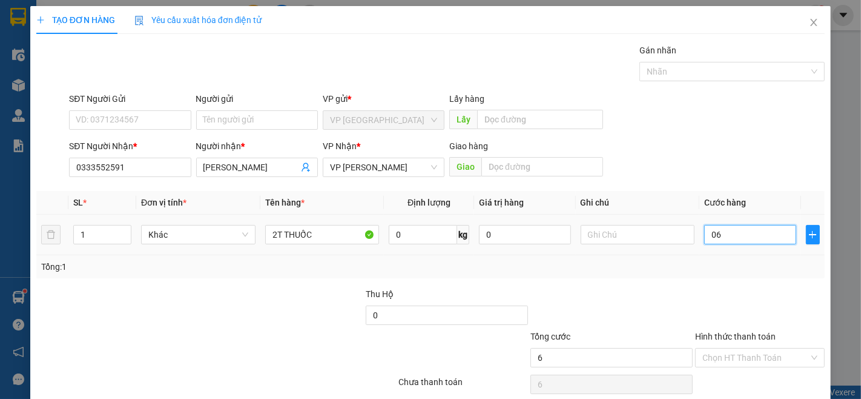
type input "060"
type input "60"
type input "0.600"
type input "600"
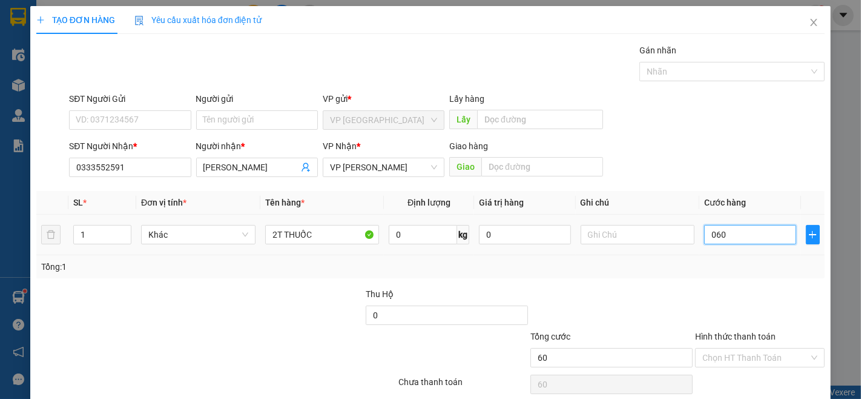
type input "600"
type input "06.000"
type input "6.000"
type input "060.000"
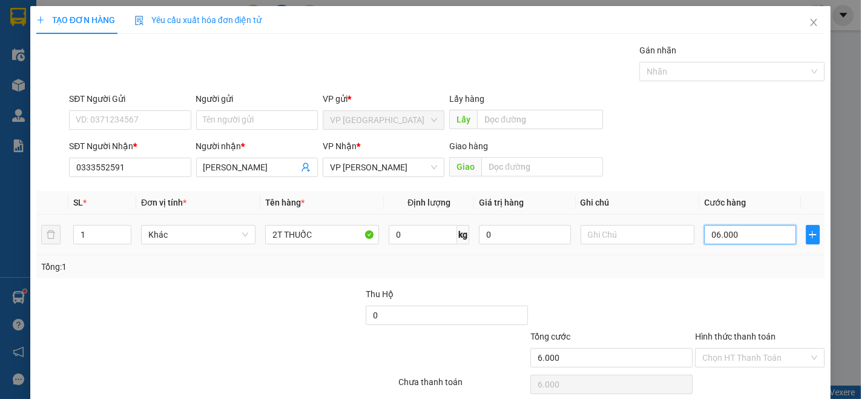
type input "60.000"
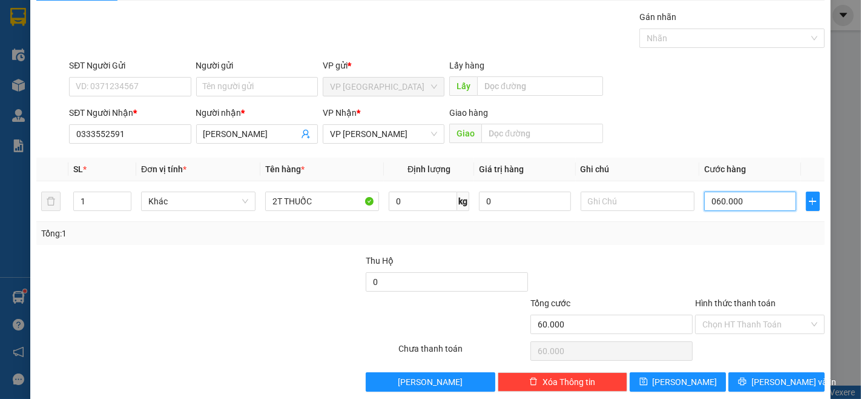
scroll to position [49, 0]
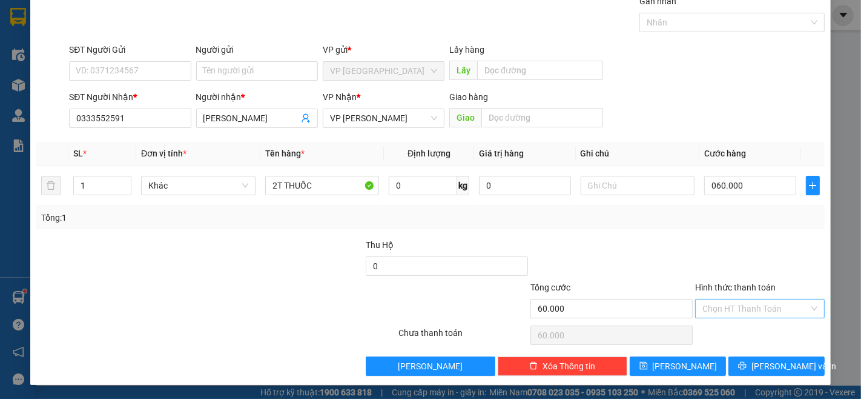
type input "60.000"
drag, startPoint x: 734, startPoint y: 304, endPoint x: 736, endPoint y: 313, distance: 9.4
click at [735, 304] on input "Hình thức thanh toán" at bounding box center [756, 308] width 107 height 18
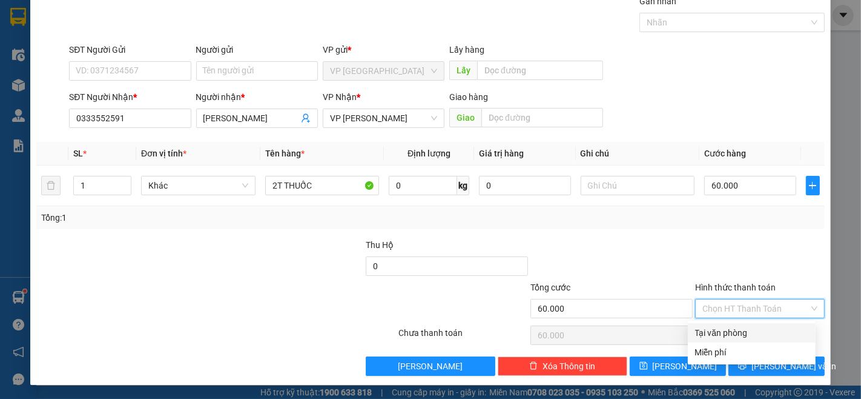
click at [740, 326] on div "Tại văn phòng" at bounding box center [751, 332] width 113 height 13
type input "0"
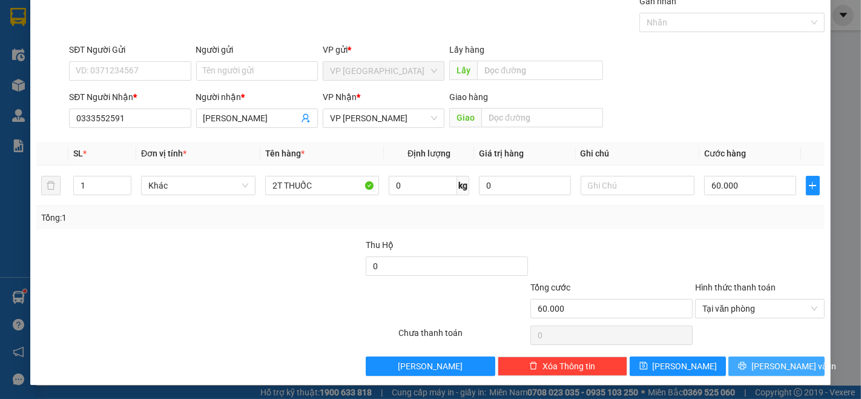
click at [764, 361] on span "[PERSON_NAME] và In" at bounding box center [794, 365] width 85 height 13
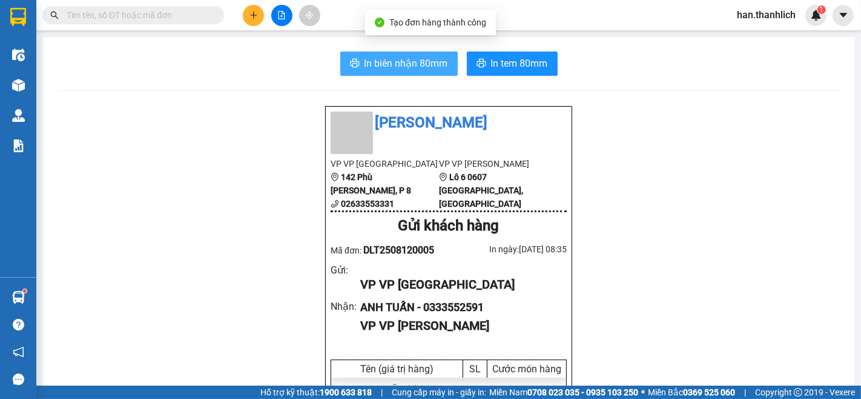
click at [433, 75] on button "In biên nhận 80mm" at bounding box center [399, 63] width 118 height 24
click at [416, 58] on span "In biên nhận 80mm" at bounding box center [407, 63] width 84 height 15
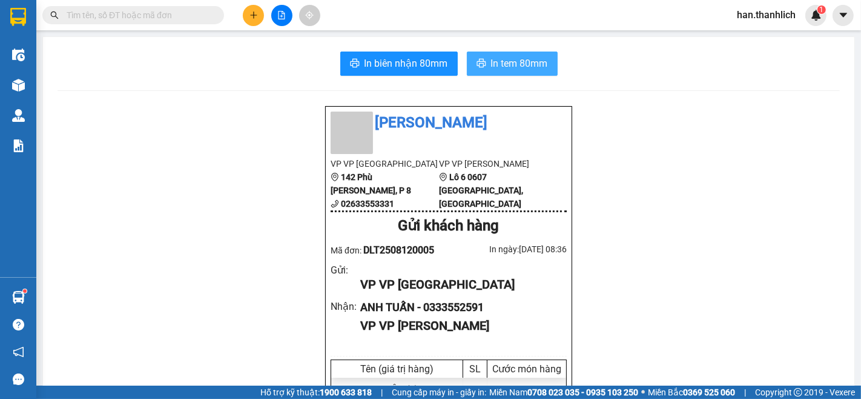
click at [543, 67] on button "In tem 80mm" at bounding box center [512, 63] width 91 height 24
click at [538, 62] on span "In tem 80mm" at bounding box center [519, 63] width 57 height 15
click at [181, 18] on input "text" at bounding box center [138, 14] width 143 height 13
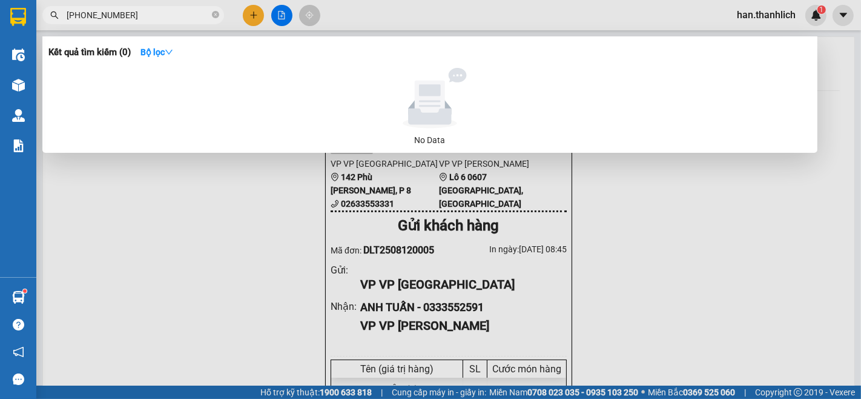
click at [74, 16] on input "[PHONE_NUMBER]" at bounding box center [138, 14] width 143 height 13
drag, startPoint x: 101, startPoint y: 20, endPoint x: 63, endPoint y: 22, distance: 37.6
click at [63, 22] on span "0528659406" at bounding box center [133, 15] width 182 height 18
type input "0528659406"
paste input "text"
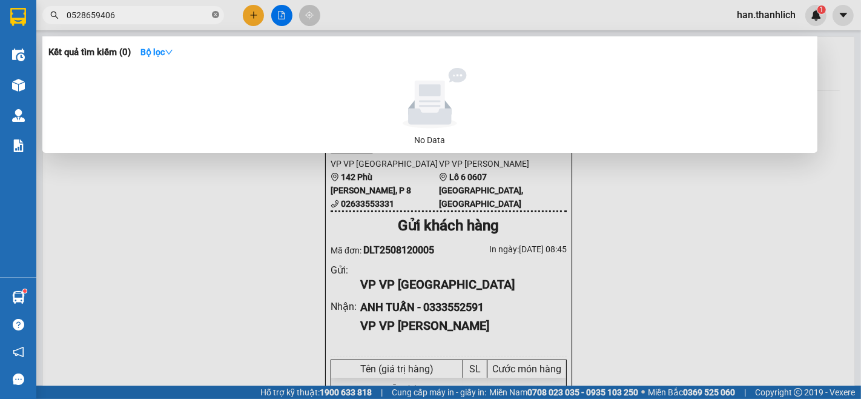
click at [215, 15] on icon "close-circle" at bounding box center [215, 14] width 7 height 7
drag, startPoint x: 131, startPoint y: 7, endPoint x: 27, endPoint y: 4, distance: 104.2
click at [26, 4] on section "Kết quả tìm kiếm ( 0 ) Bộ lọc No Data 0907662009 han.thanhlich 1 Điều hành xe K…" at bounding box center [430, 199] width 861 height 399
click at [348, 45] on div "Kết quả tìm kiếm ( 0 ) Bộ lọc" at bounding box center [429, 51] width 763 height 19
drag, startPoint x: 137, startPoint y: 18, endPoint x: 45, endPoint y: 14, distance: 92.2
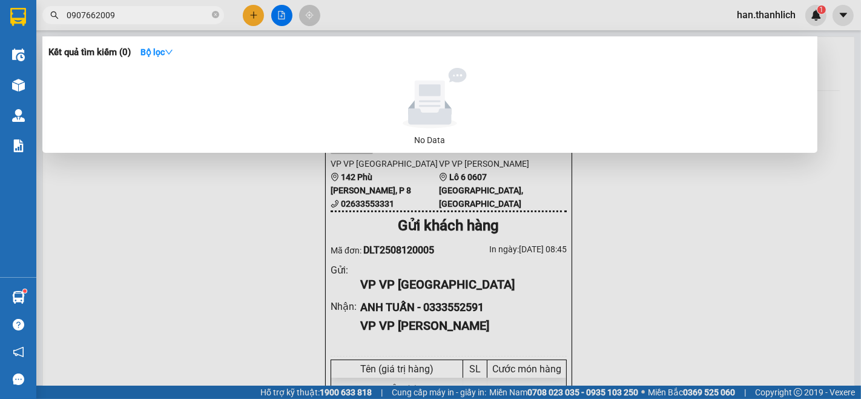
click at [45, 14] on span "0907662009" at bounding box center [133, 15] width 182 height 18
paste input "39397307"
click at [148, 22] on span "0393973079" at bounding box center [133, 15] width 182 height 18
click at [97, 21] on input "0393973079" at bounding box center [138, 14] width 143 height 13
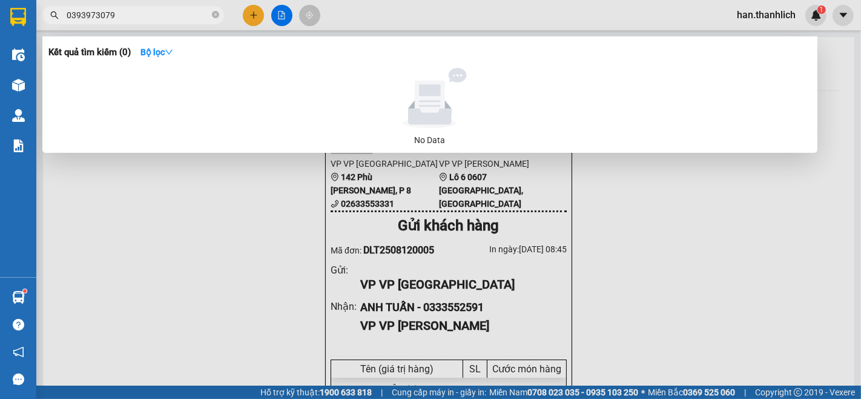
paste input "35275897"
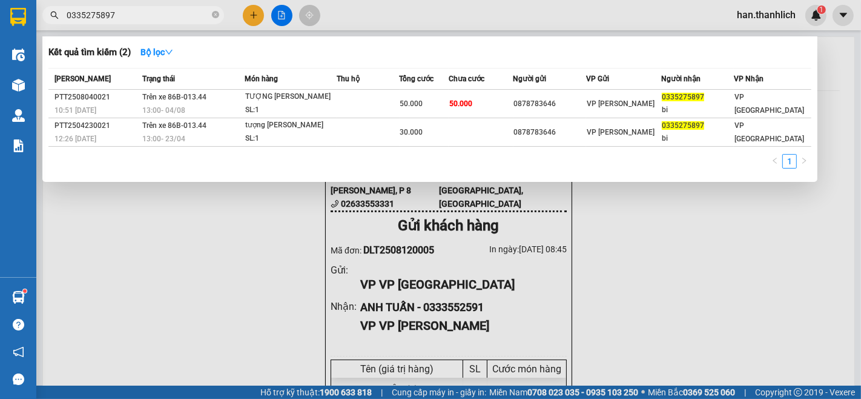
click at [148, 16] on input "0335275897" at bounding box center [138, 14] width 143 height 13
drag, startPoint x: 148, startPoint y: 16, endPoint x: 136, endPoint y: 16, distance: 12.1
click at [138, 16] on input "0335275897" at bounding box center [138, 14] width 143 height 13
paste input "97901651"
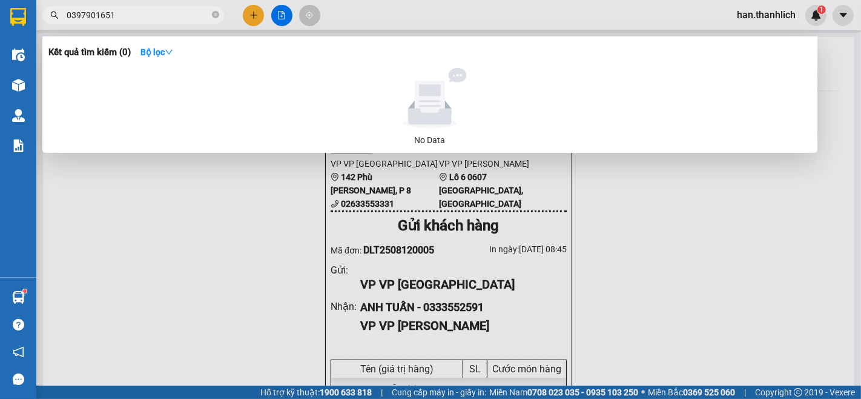
click at [110, 16] on input "0397901651" at bounding box center [138, 14] width 143 height 13
click at [133, 16] on input "0397901651" at bounding box center [138, 14] width 143 height 13
type input "0397901651"
